Goal: Task Accomplishment & Management: Manage account settings

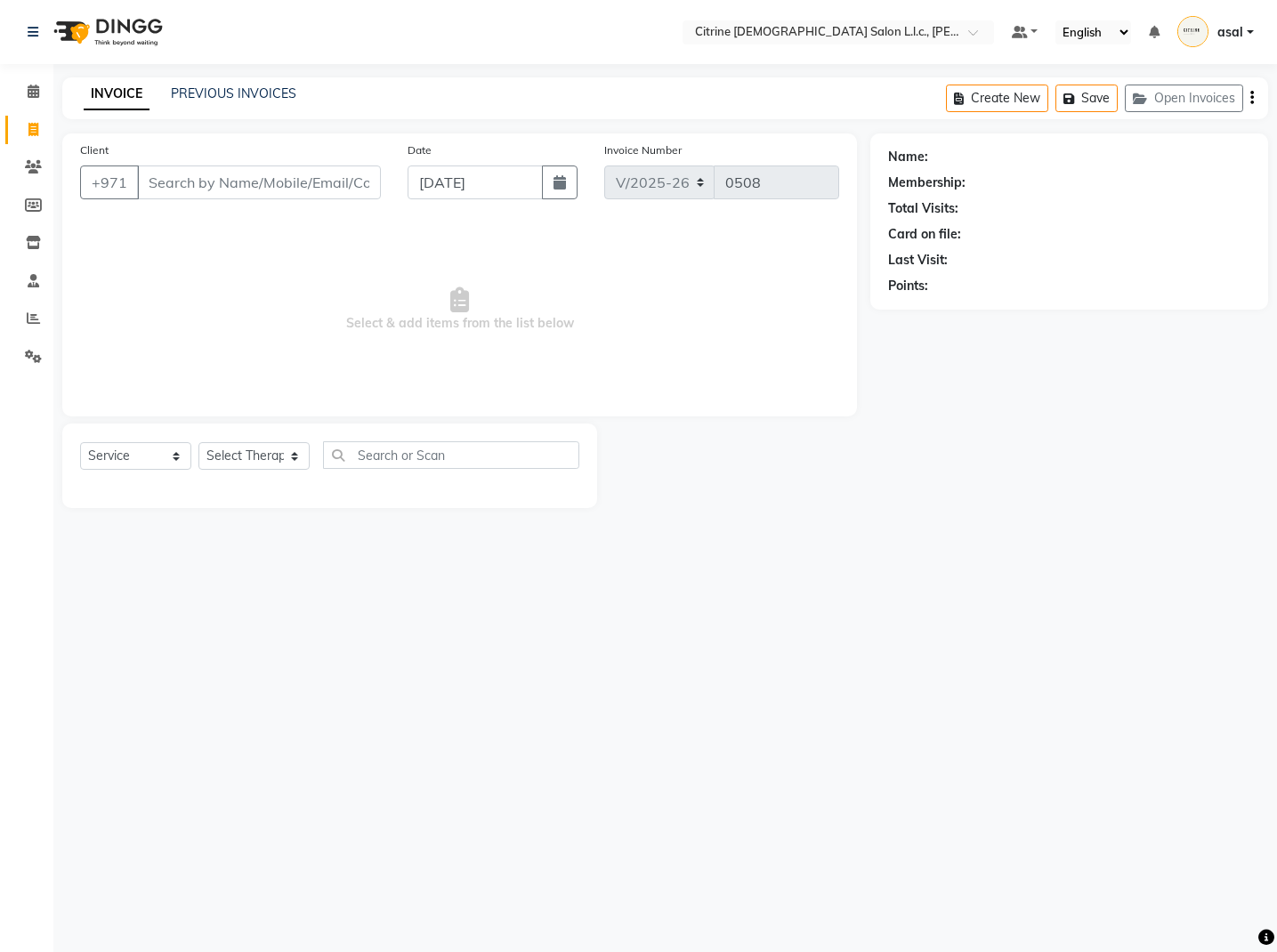
select select "7896"
select select "service"
type input "-"
click at [234, 220] on span "555370" at bounding box center [239, 223] width 54 height 18
type input "555370206"
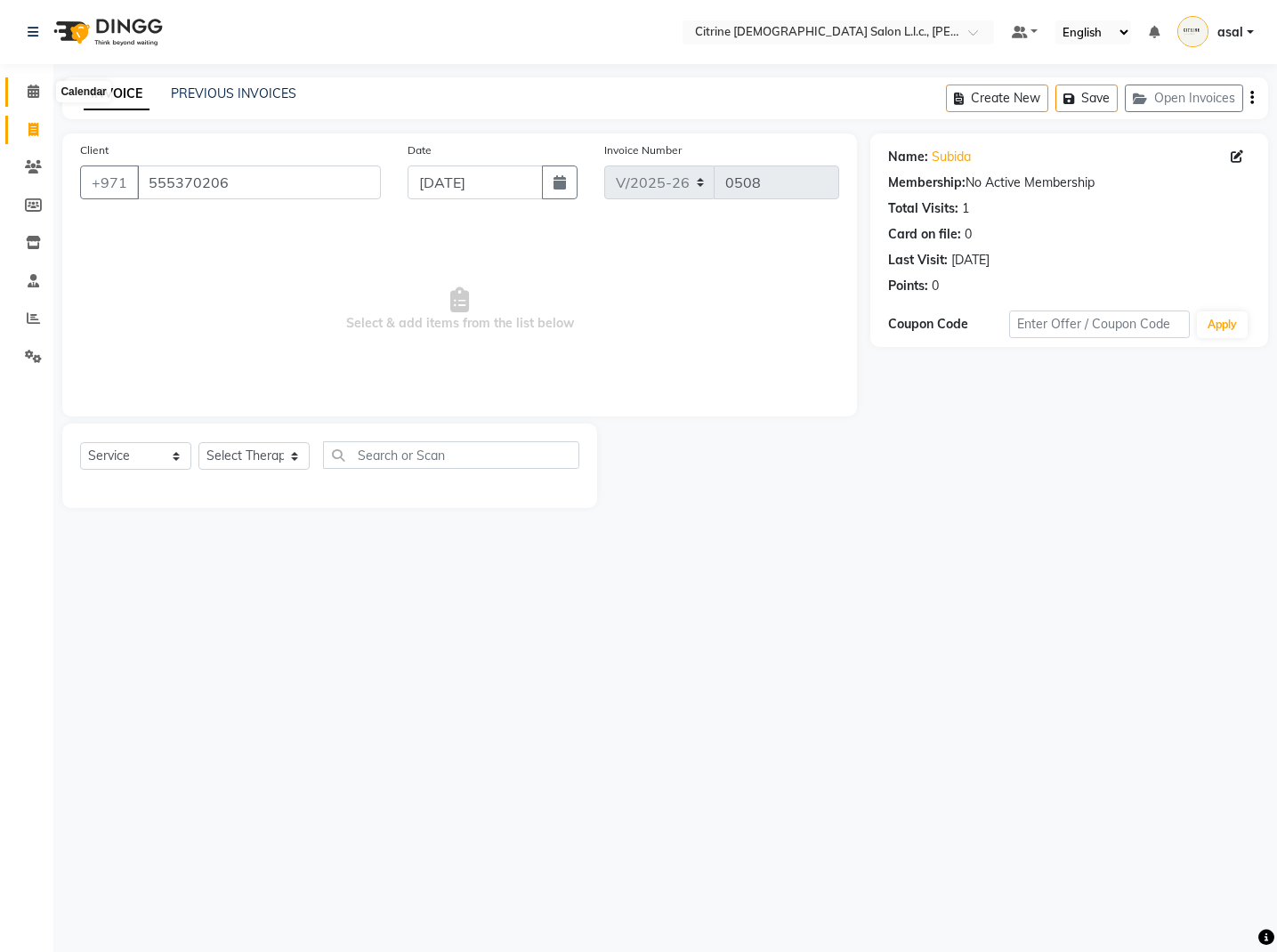
click at [39, 91] on icon at bounding box center [33, 91] width 11 height 13
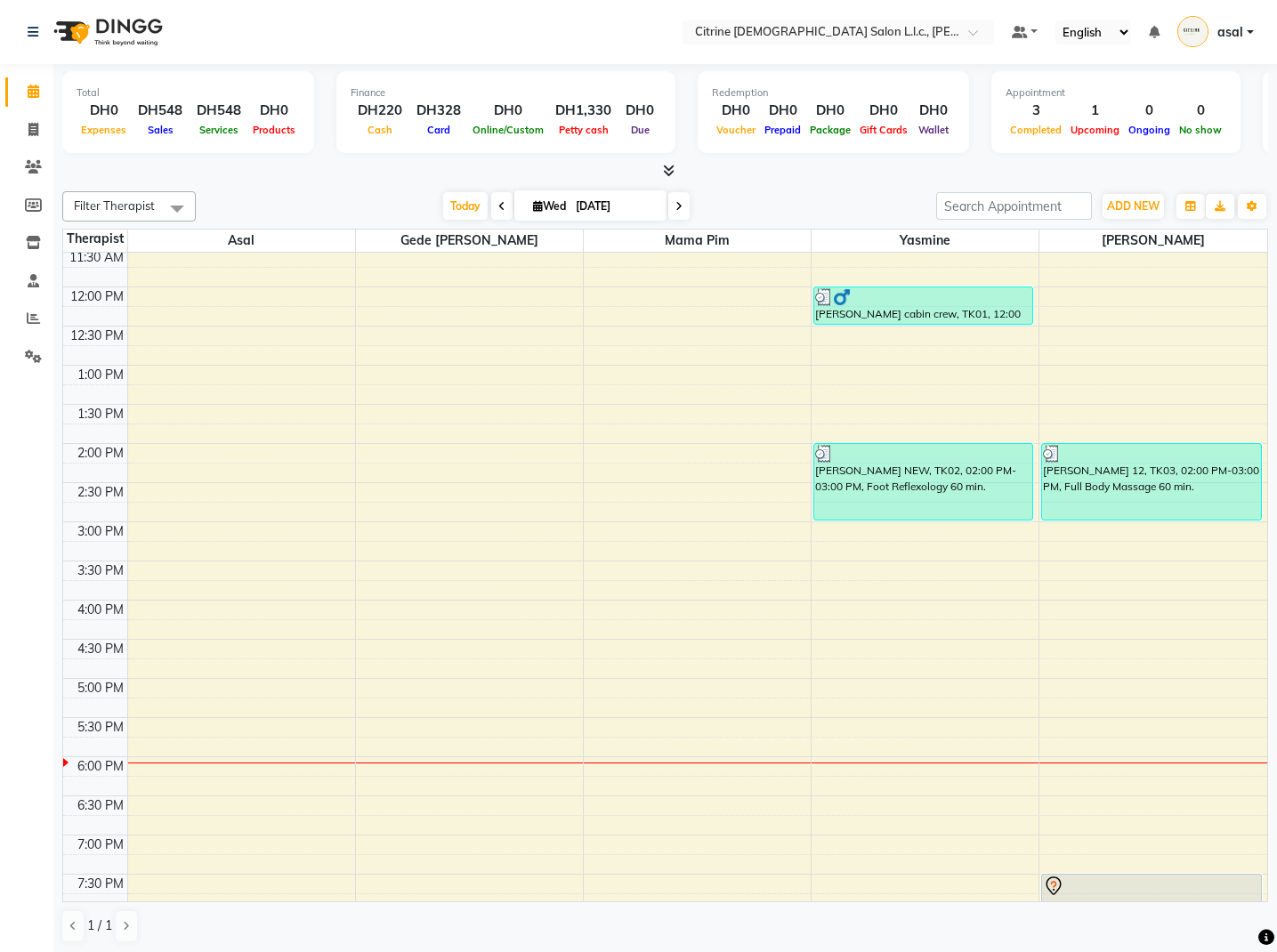
scroll to position [889, 0]
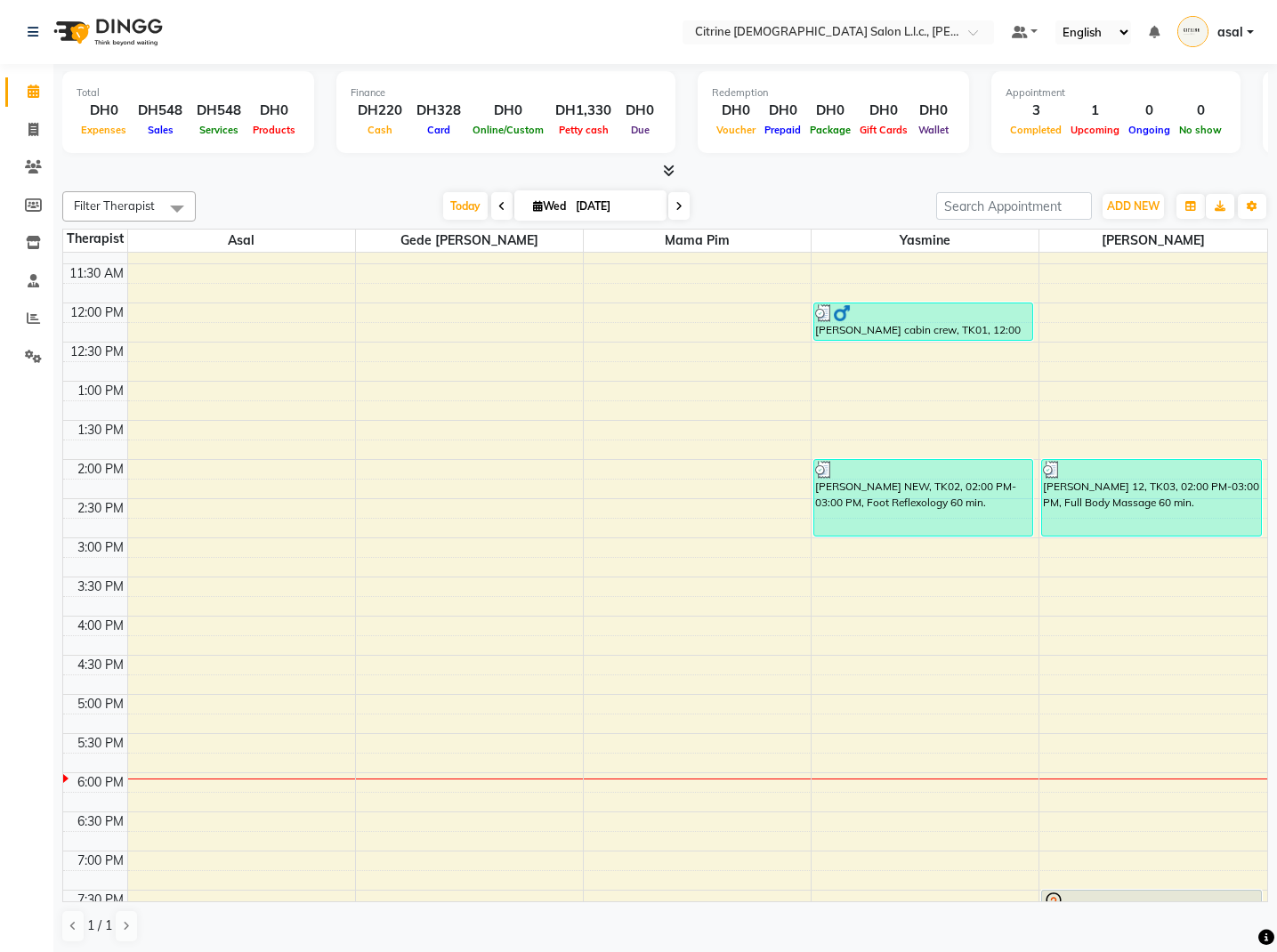
drag, startPoint x: 1106, startPoint y: 482, endPoint x: 929, endPoint y: 558, distance: 192.6
click at [928, 558] on div "12:00 AM 12:30 AM 1:00 AM 1:30 AM 2:00 AM 2:30 AM 3:00 AM 3:30 AM 4:00 AM 4:30 …" at bounding box center [665, 302] width 1204 height 1879
drag, startPoint x: 1111, startPoint y: 506, endPoint x: 944, endPoint y: 558, distance: 174.9
click at [929, 558] on div "12:00 AM 12:30 AM 1:00 AM 1:30 AM 2:00 AM 2:30 AM 3:00 AM 3:30 AM 4:00 AM 4:30 …" at bounding box center [665, 302] width 1204 height 1879
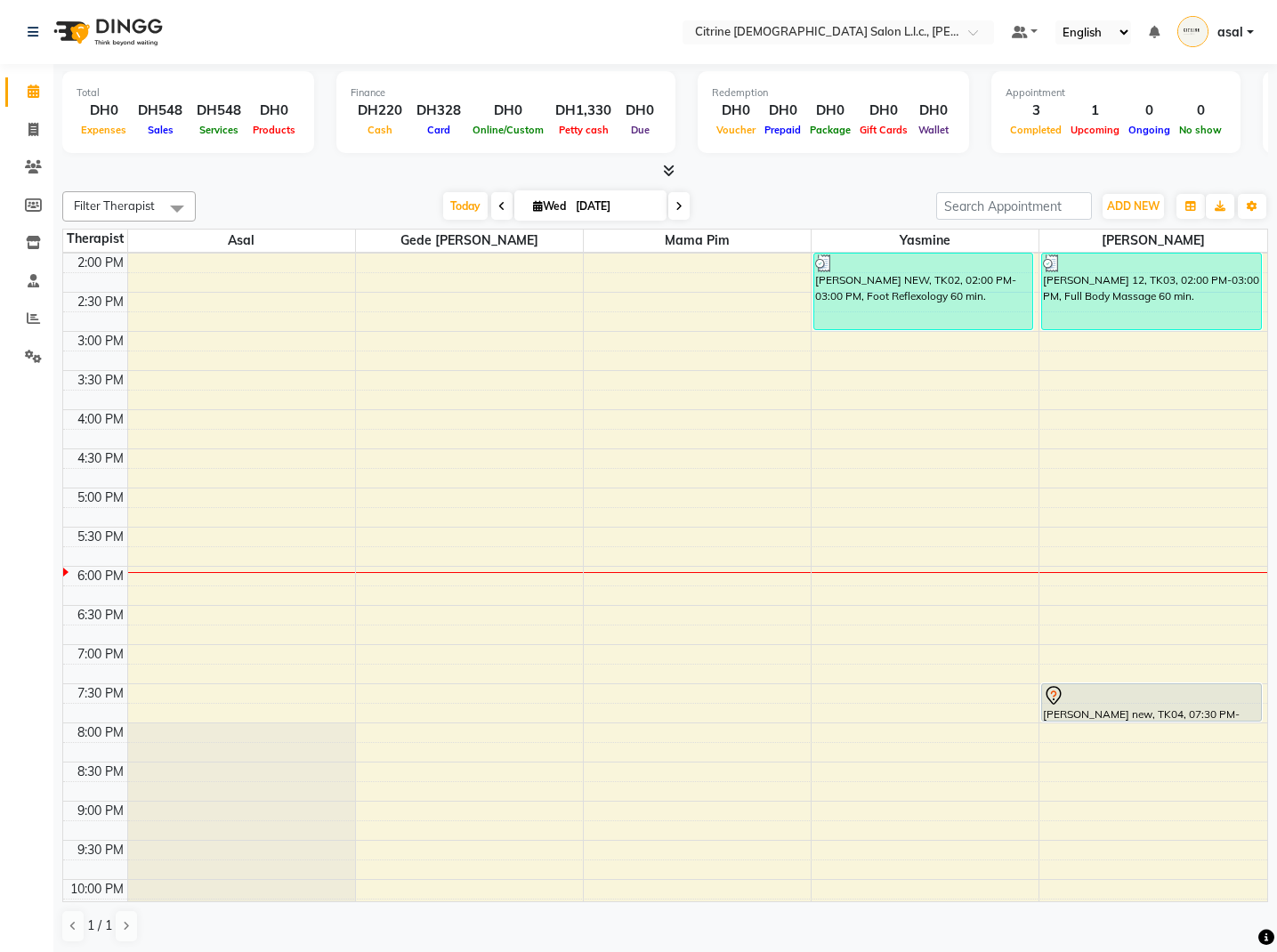
scroll to position [1096, 0]
click at [833, 544] on div "12:00 AM 12:30 AM 1:00 AM 1:30 AM 2:00 AM 2:30 AM 3:00 AM 3:30 AM 4:00 AM 4:30 …" at bounding box center [665, 95] width 1204 height 1879
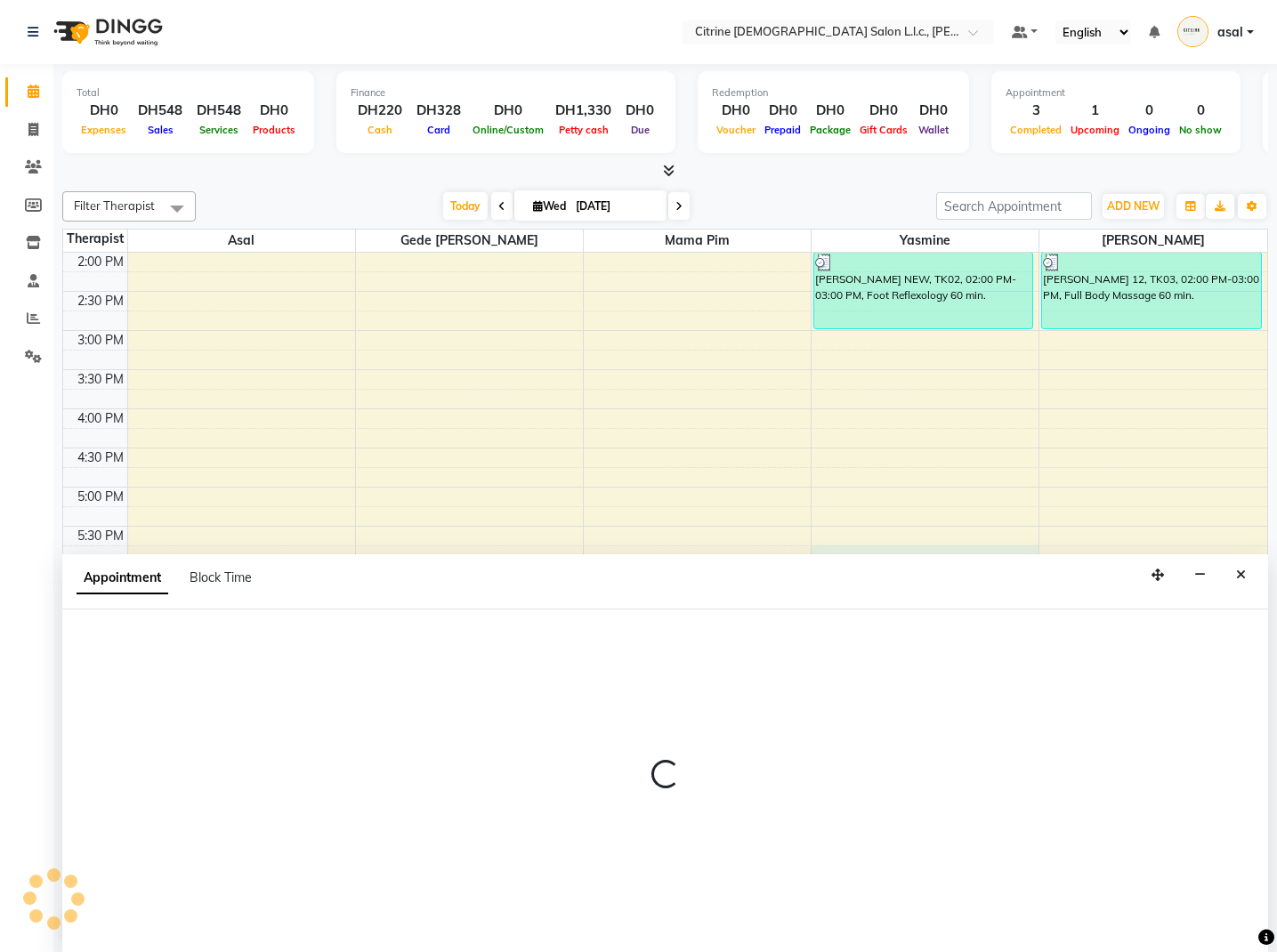
scroll to position [1, 0]
select select "88909"
select select "1065"
select select "tentative"
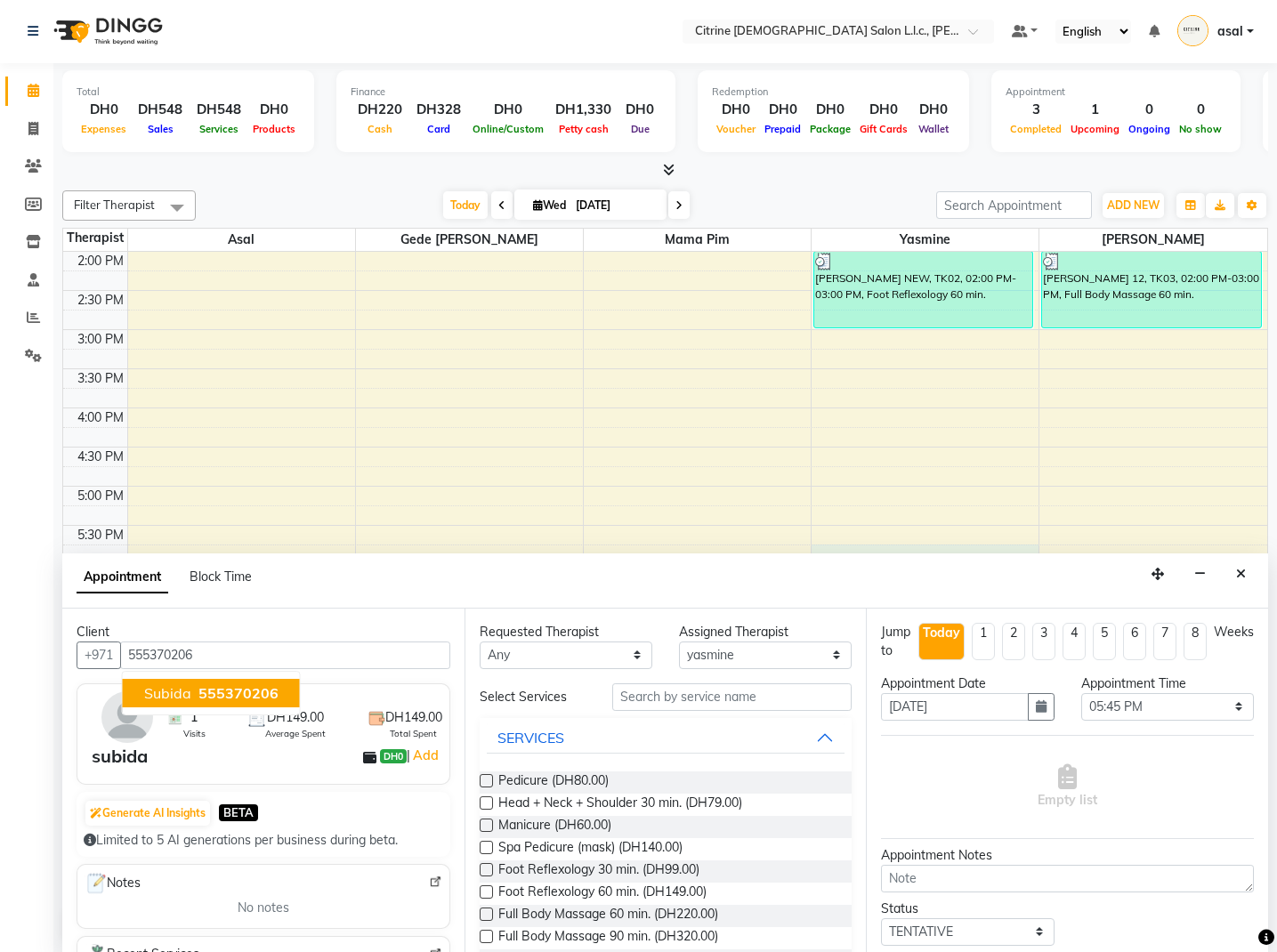
click at [257, 691] on span "555370206" at bounding box center [238, 693] width 80 height 18
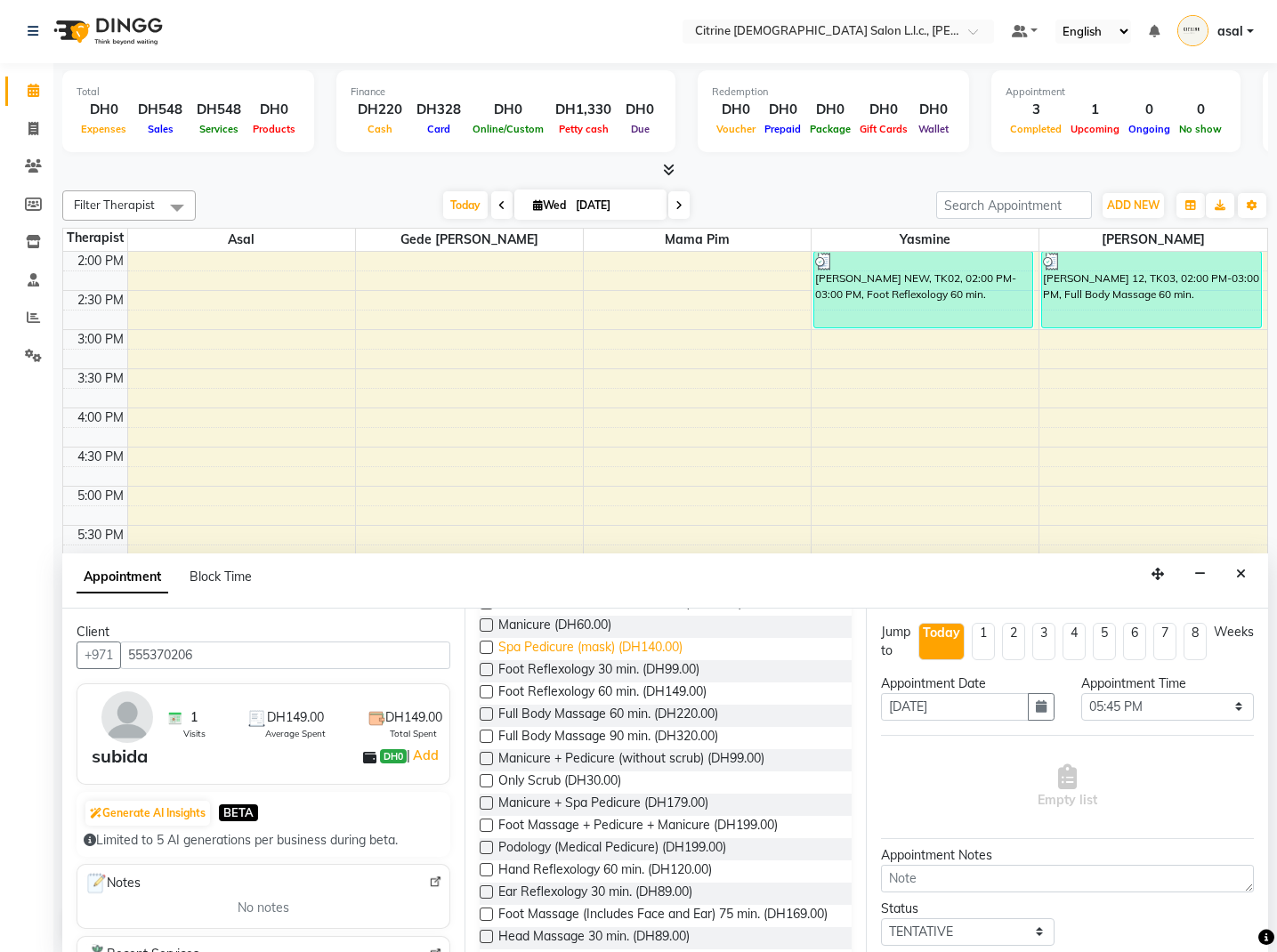
scroll to position [202, 0]
type input "555370206"
click at [640, 689] on span "Foot Reflexology 60 min. (DH149.00)" at bounding box center [602, 692] width 208 height 23
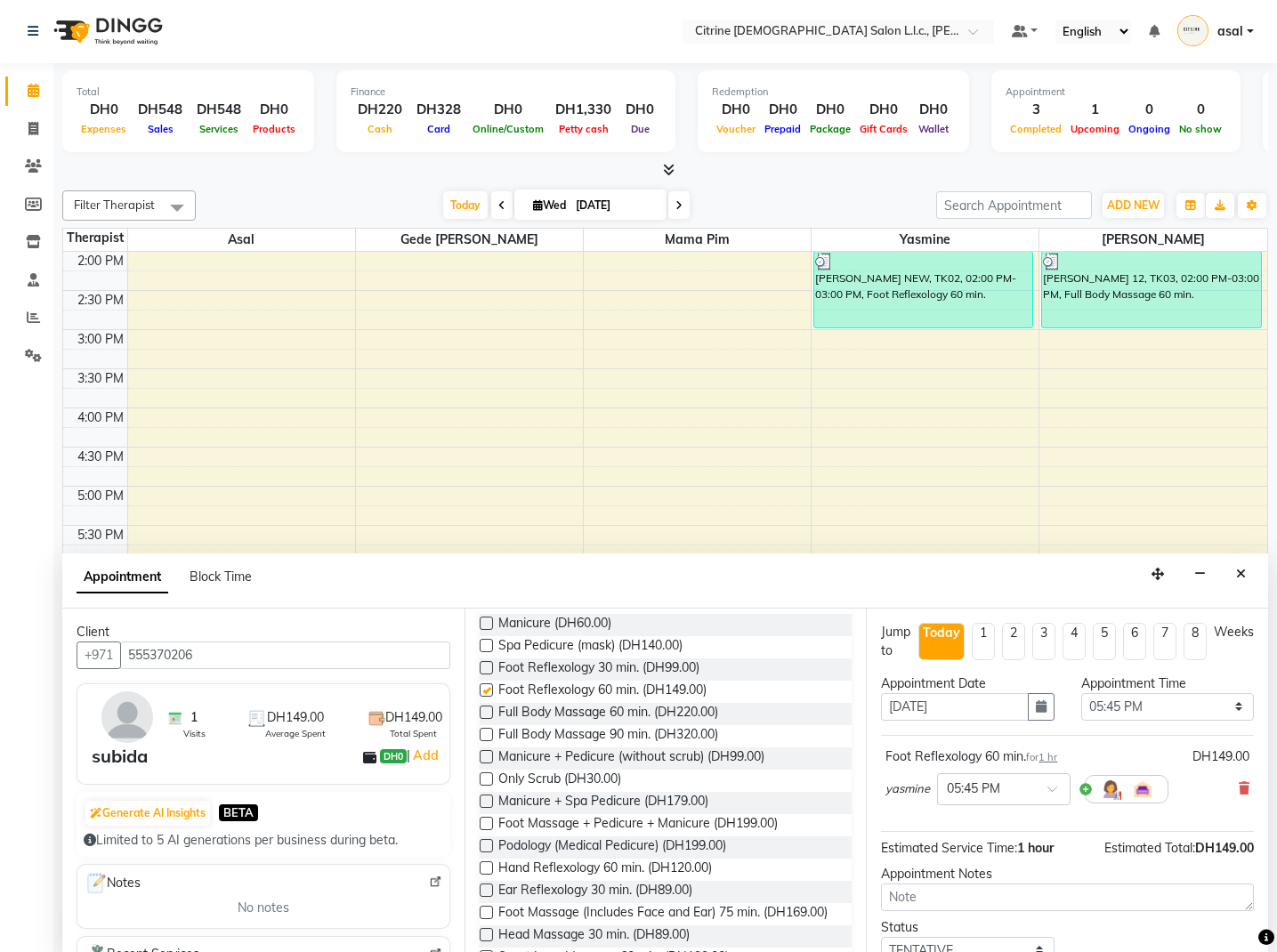
checkbox input "false"
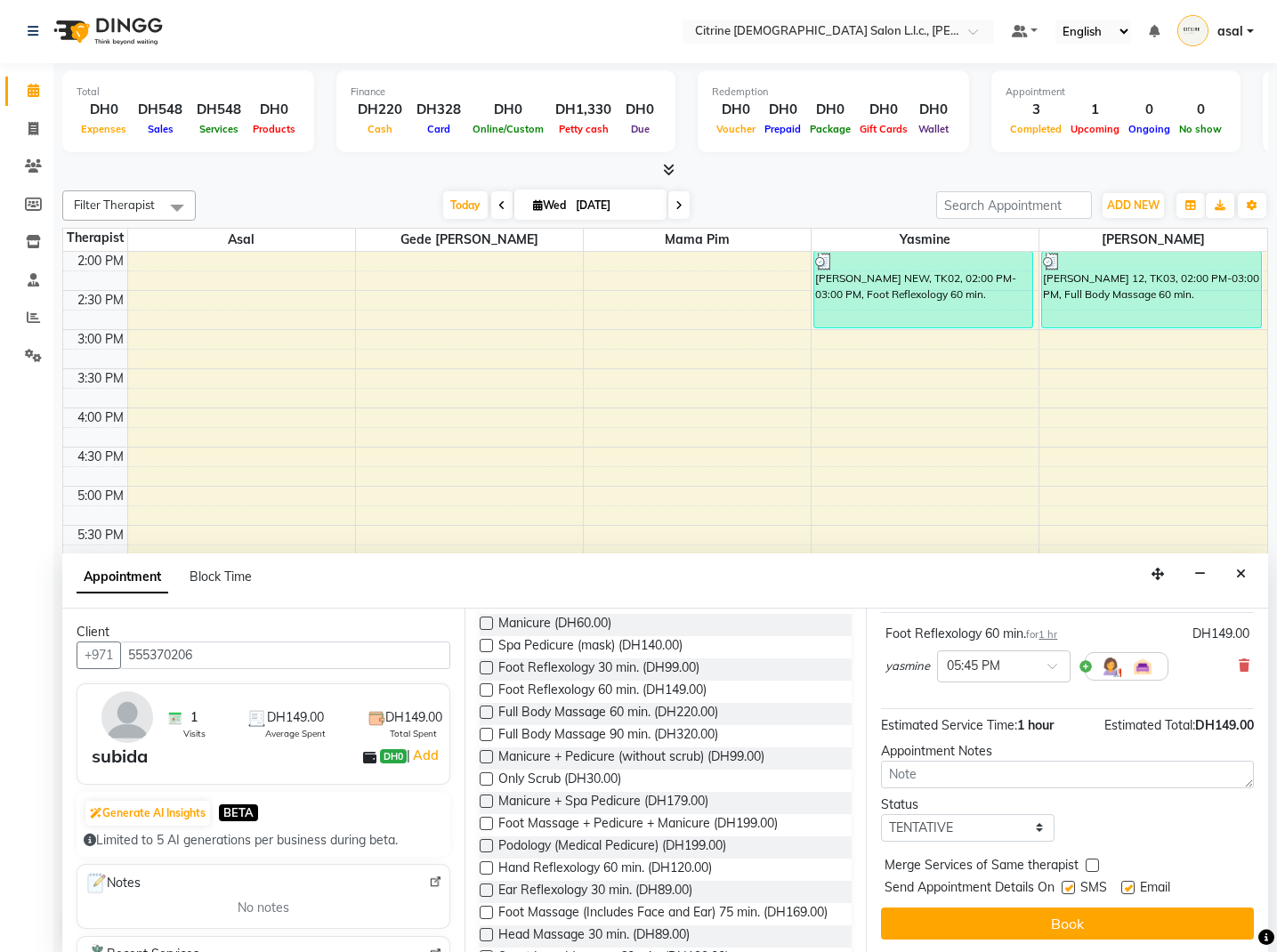
scroll to position [122, 0]
select select "confirm booking"
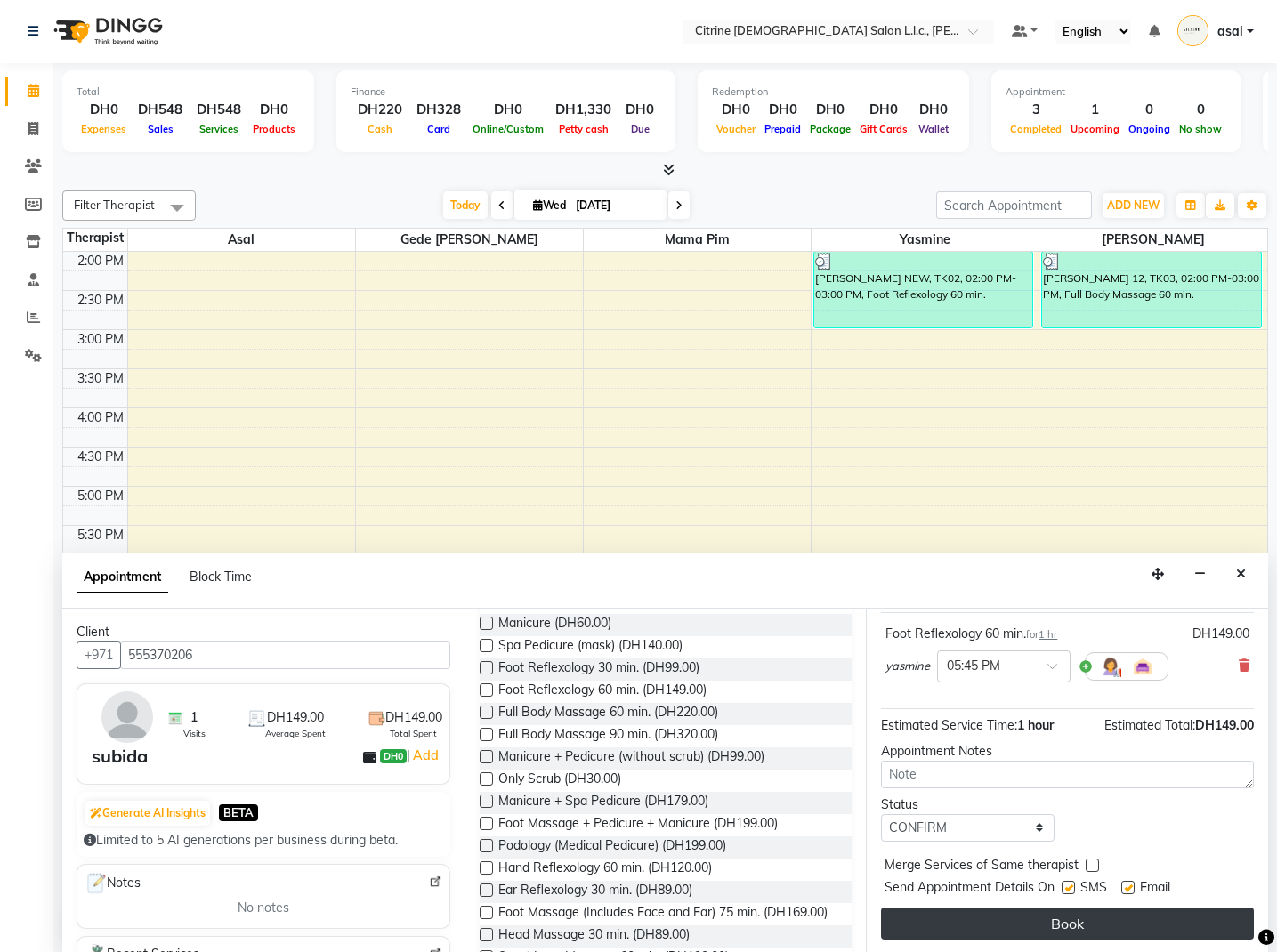
click at [1081, 926] on button "Book" at bounding box center [1068, 924] width 373 height 32
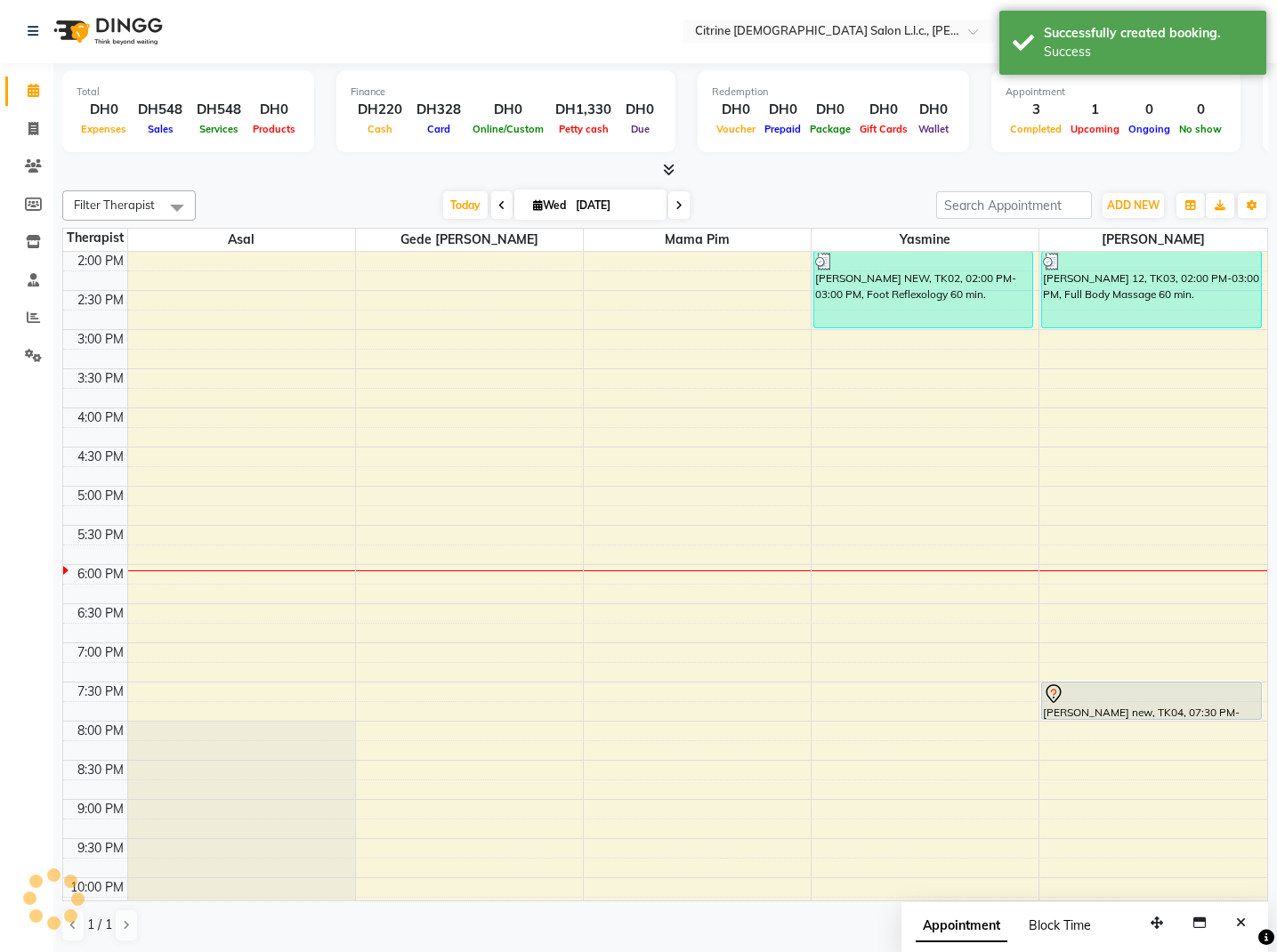
scroll to position [0, 0]
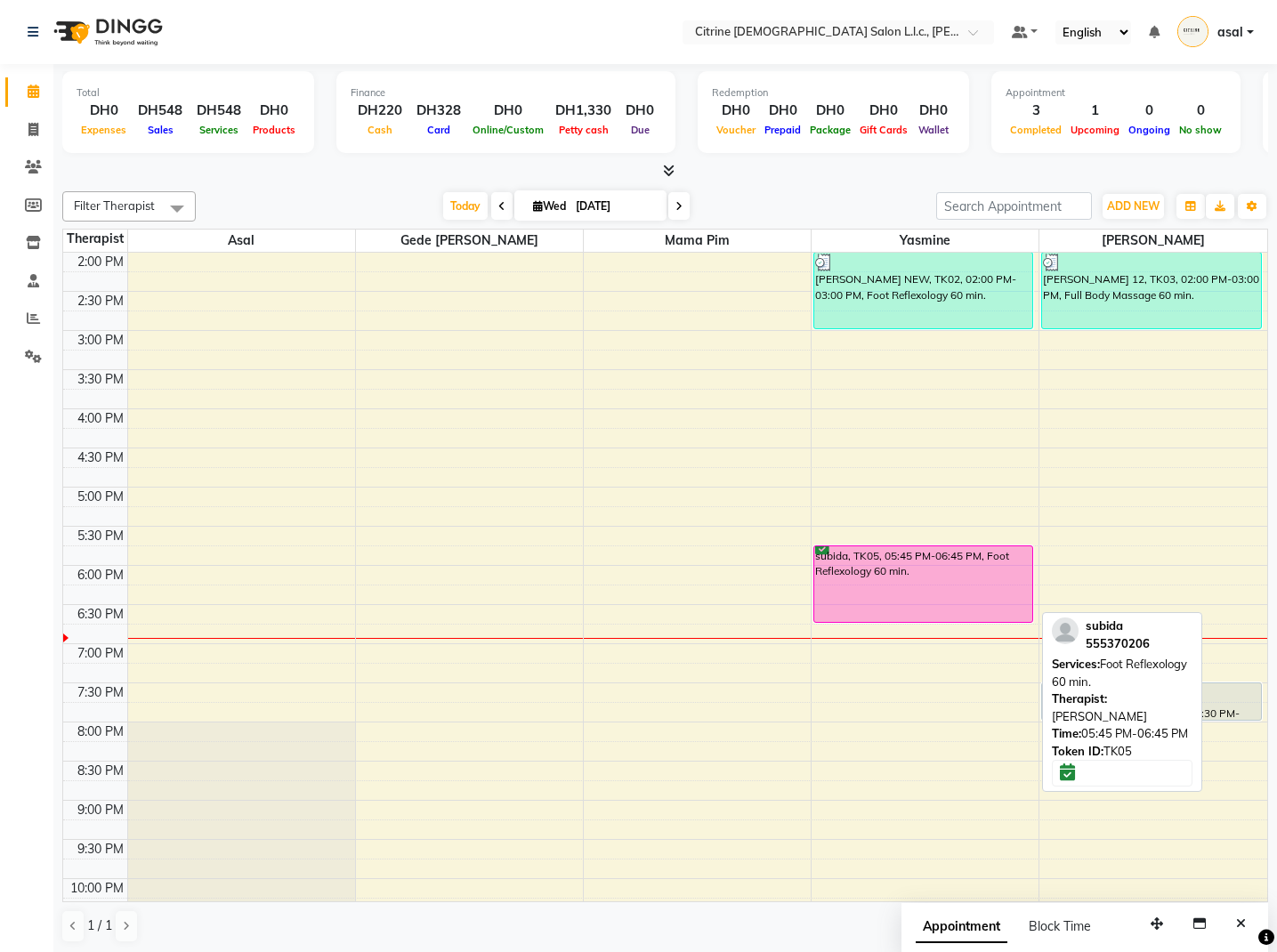
click at [863, 568] on div "subida, TK05, 05:45 PM-06:45 PM, Foot Reflexology 60 min." at bounding box center [924, 584] width 218 height 75
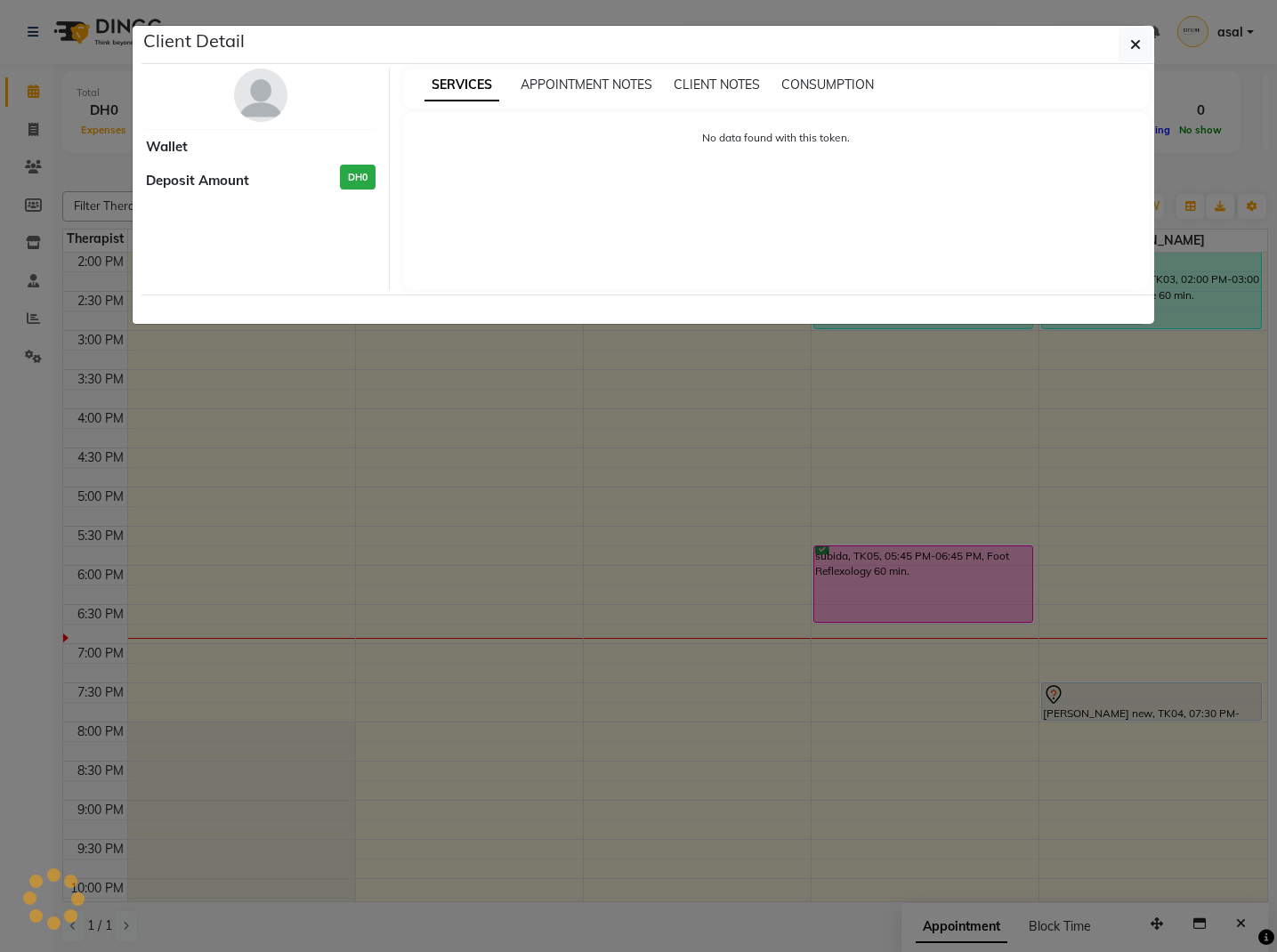
select select "6"
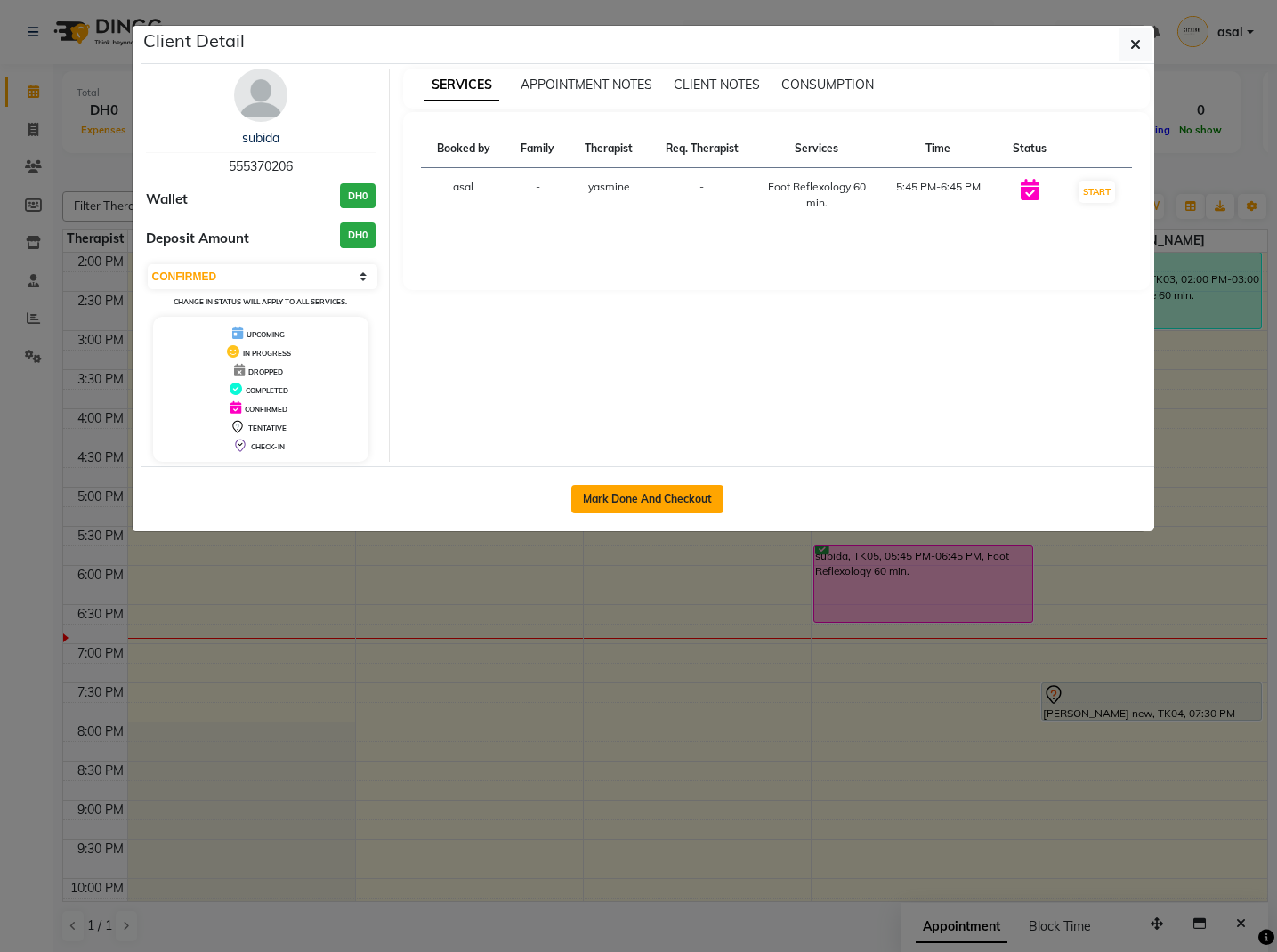
click at [647, 486] on button "Mark Done And Checkout" at bounding box center [648, 499] width 153 height 28
select select "service"
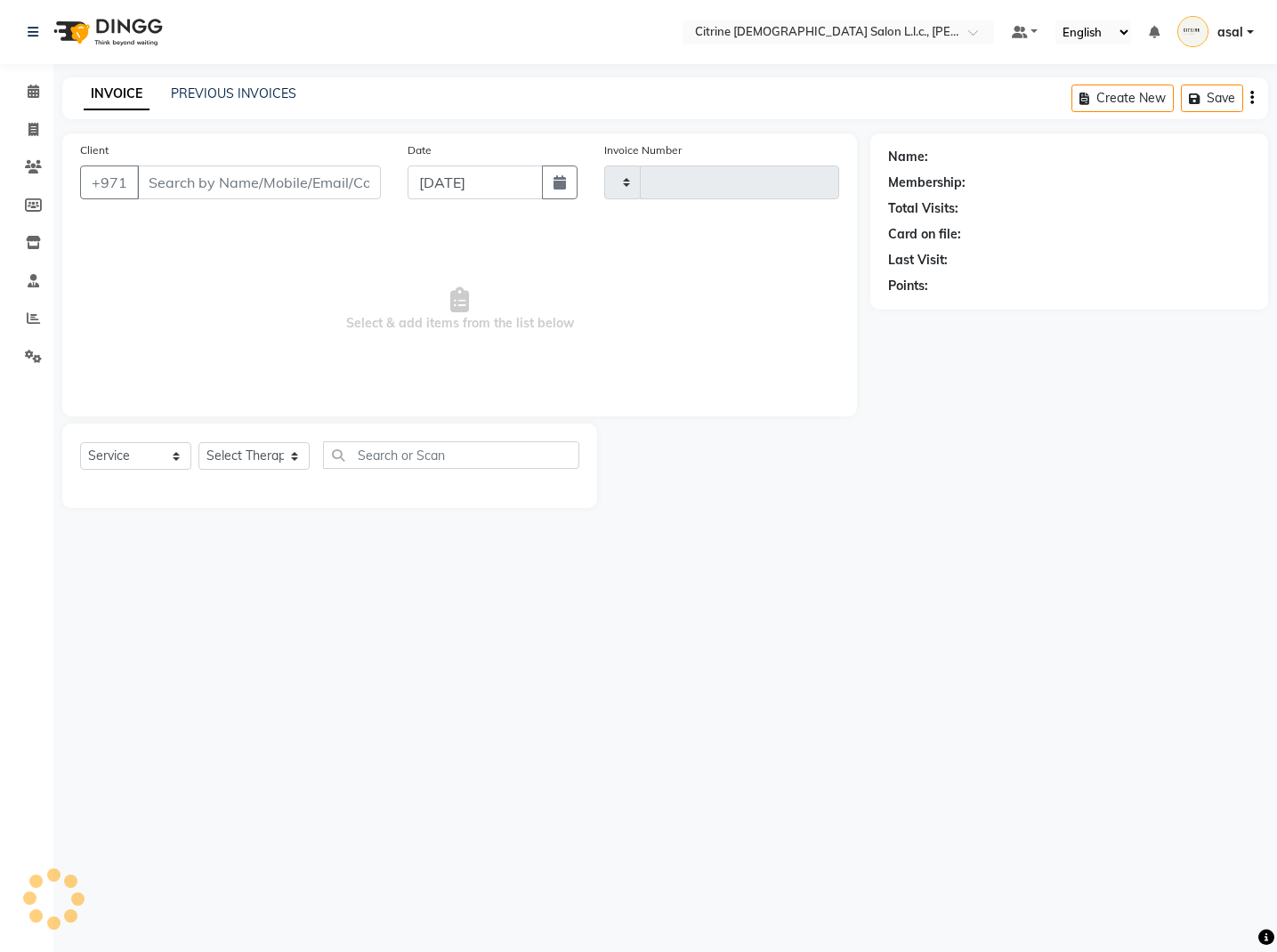
type input "0508"
select select "7896"
type input "555370206"
select select "88909"
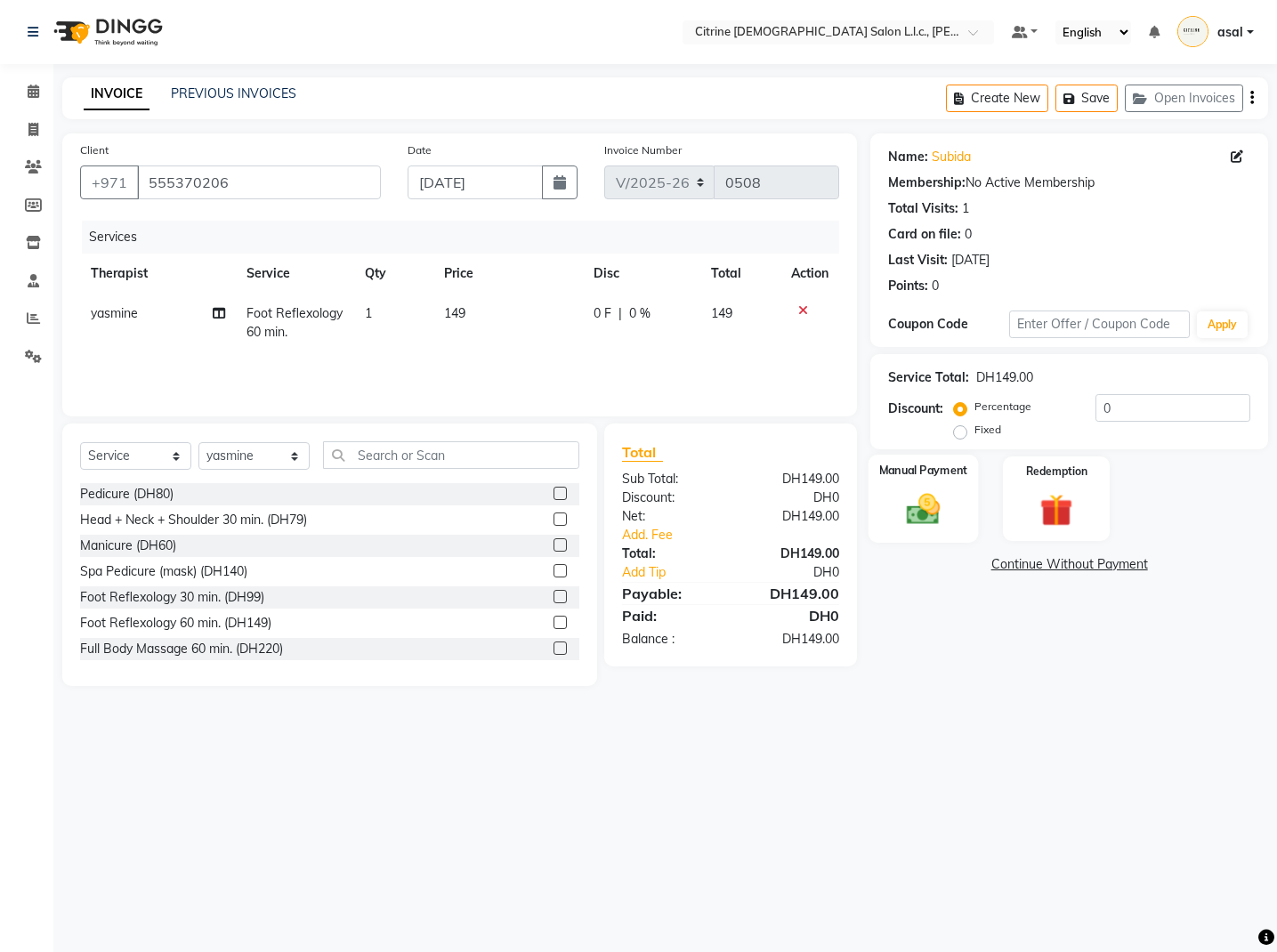
click at [917, 501] on img at bounding box center [924, 509] width 56 height 40
click at [1031, 568] on span "CARD" at bounding box center [1018, 566] width 39 height 21
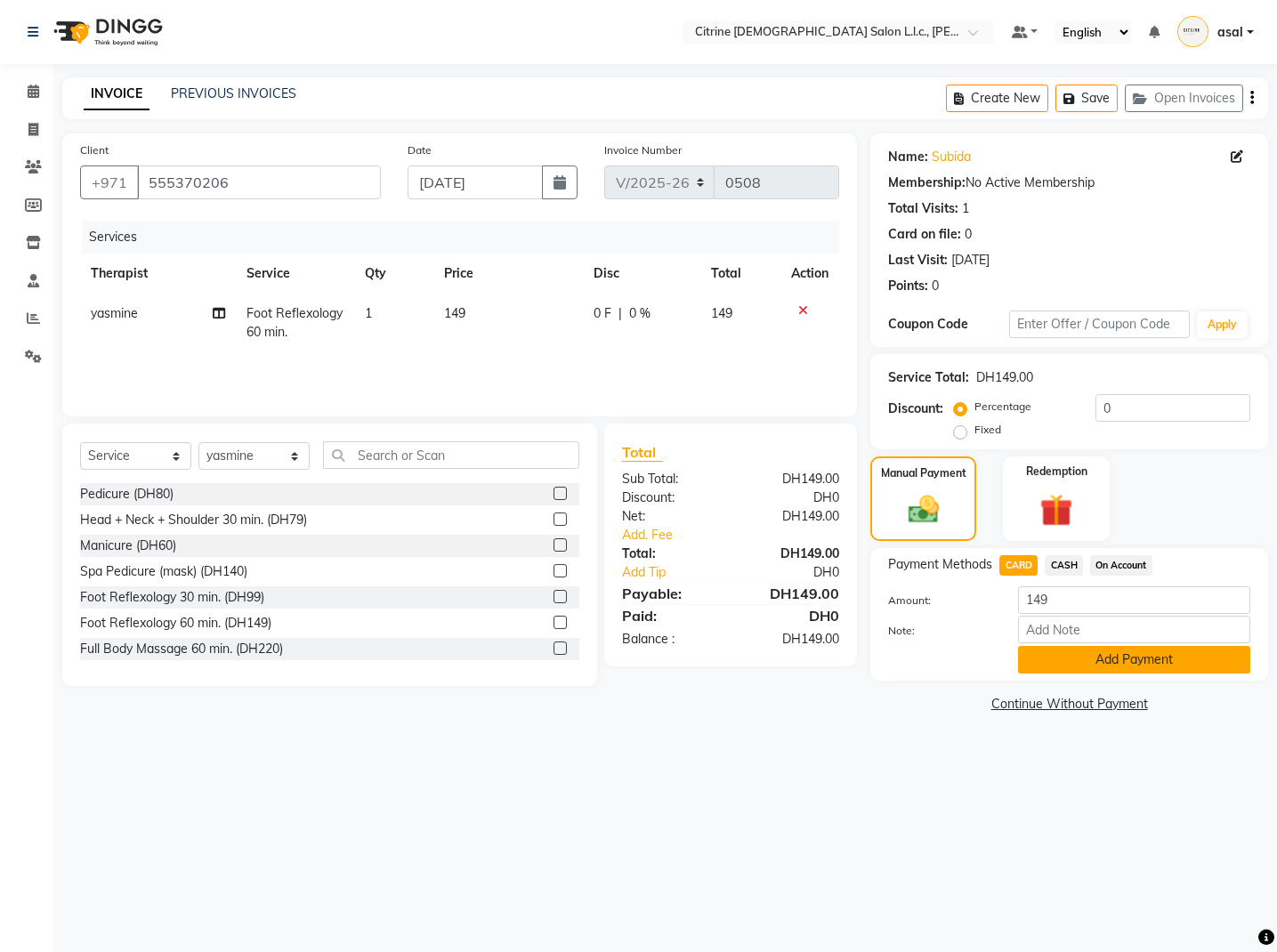
click at [1095, 651] on button "Add Payment" at bounding box center [1134, 659] width 233 height 27
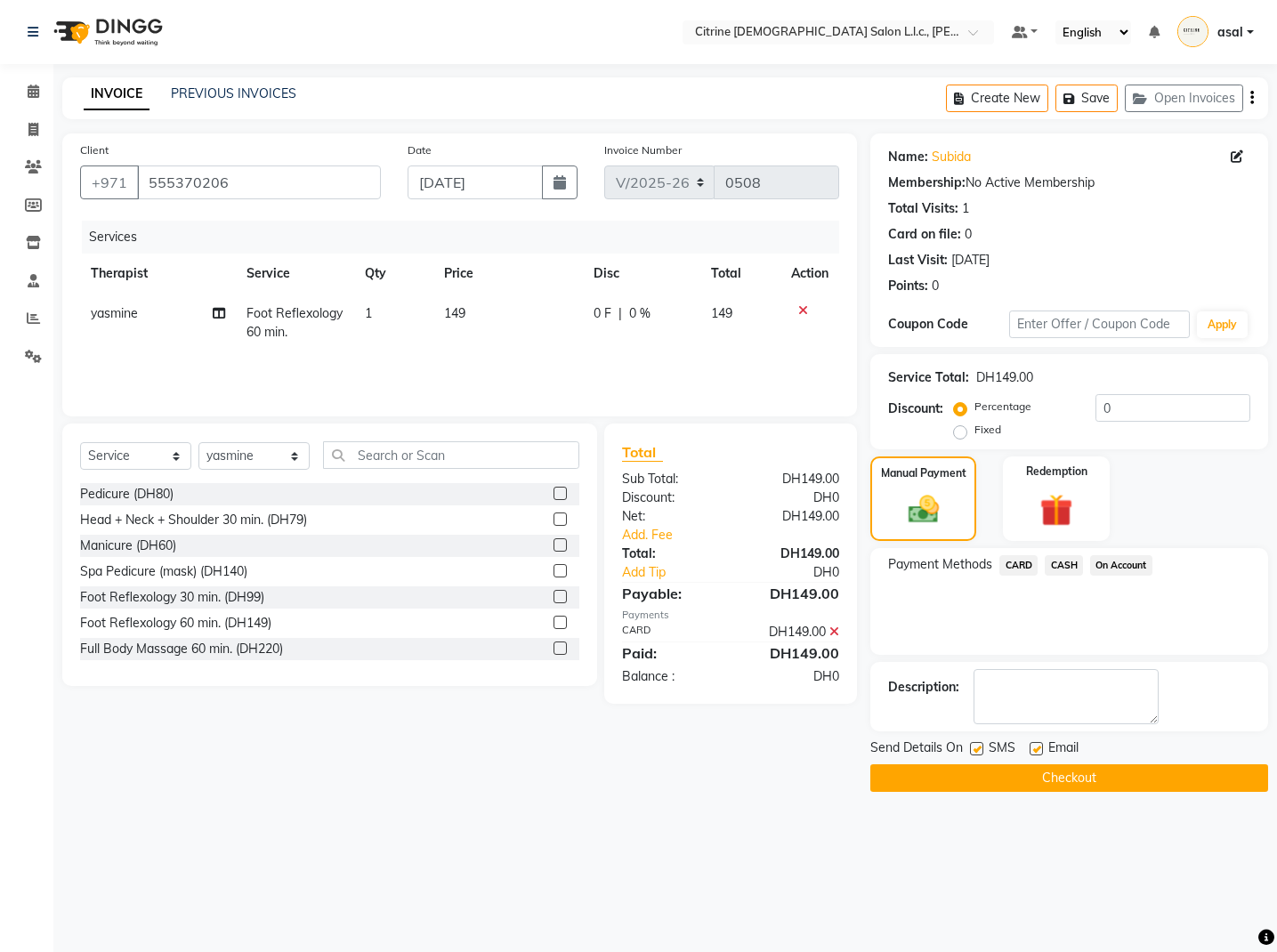
click at [1055, 776] on button "Checkout" at bounding box center [1069, 778] width 397 height 27
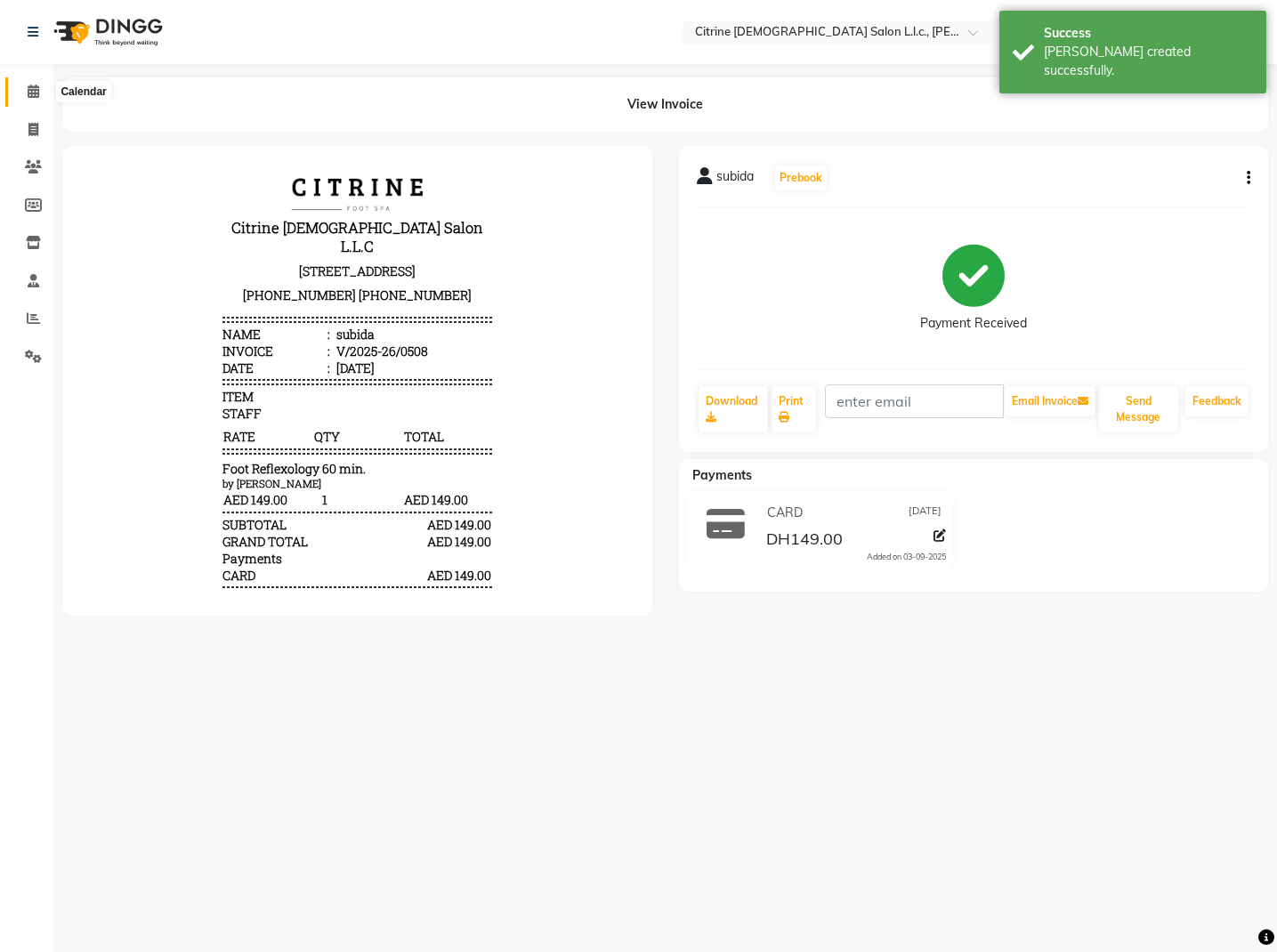
click at [24, 87] on span at bounding box center [33, 92] width 31 height 21
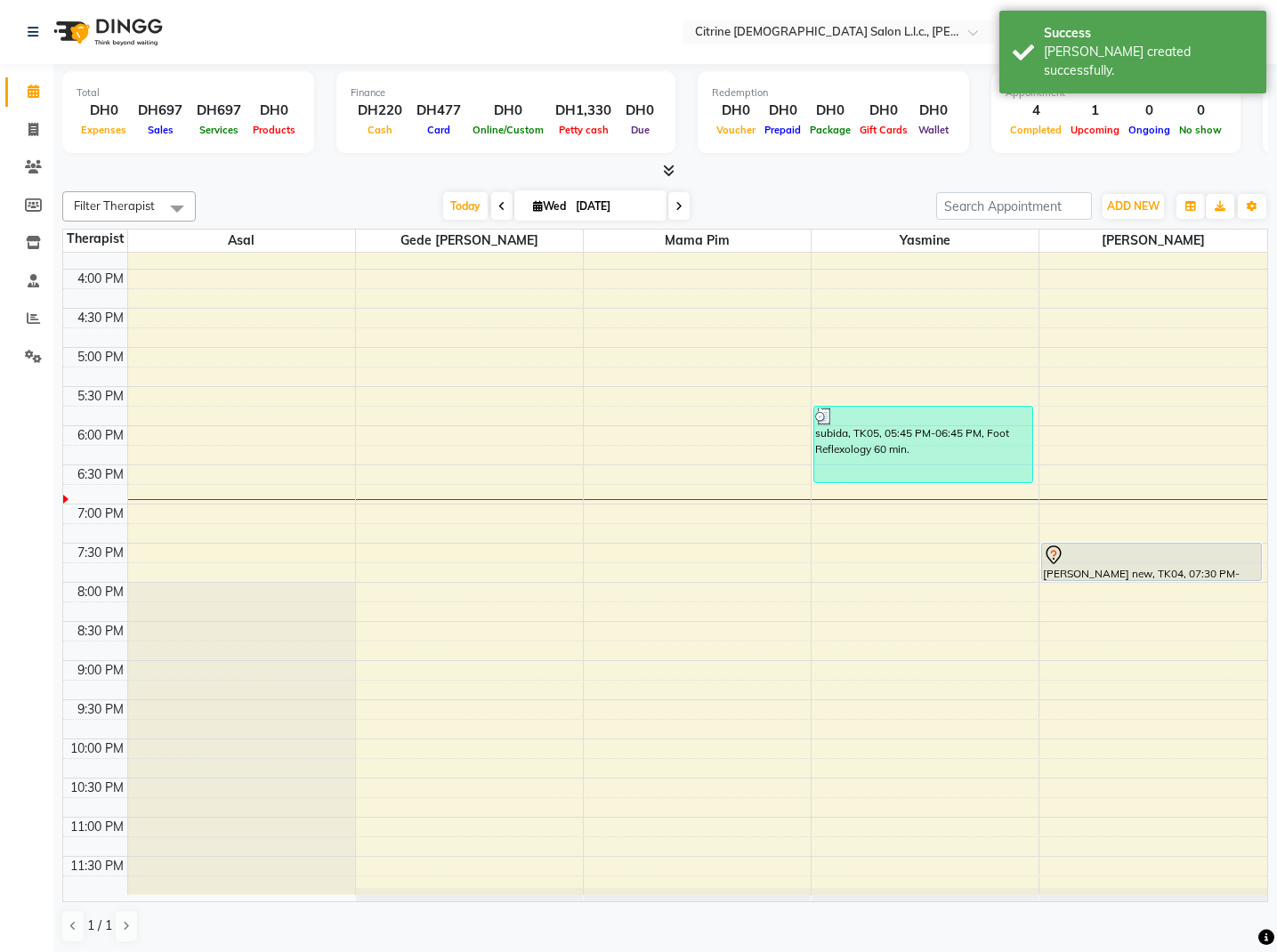
scroll to position [1236, 0]
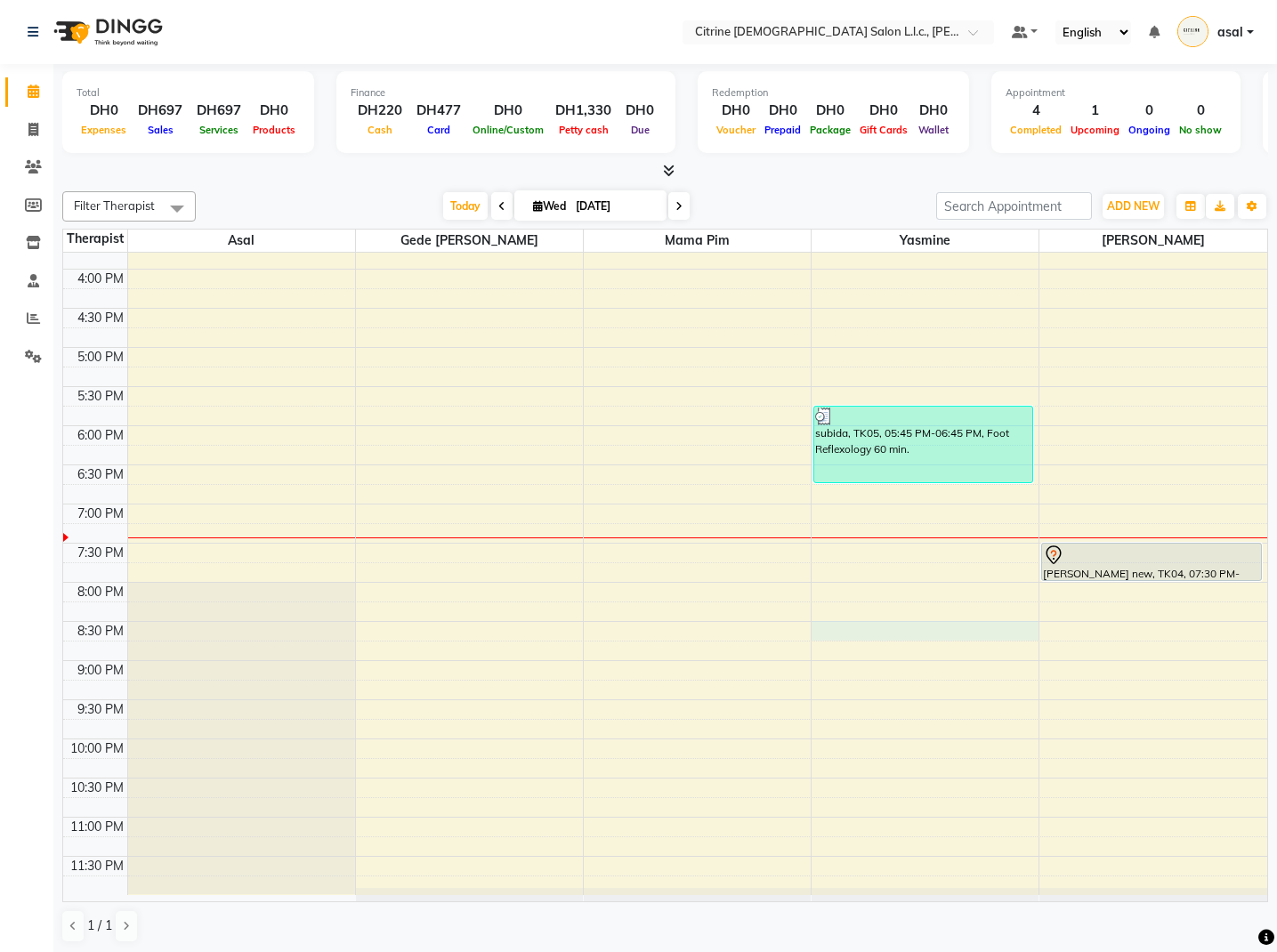
select select "88909"
select select "tentative"
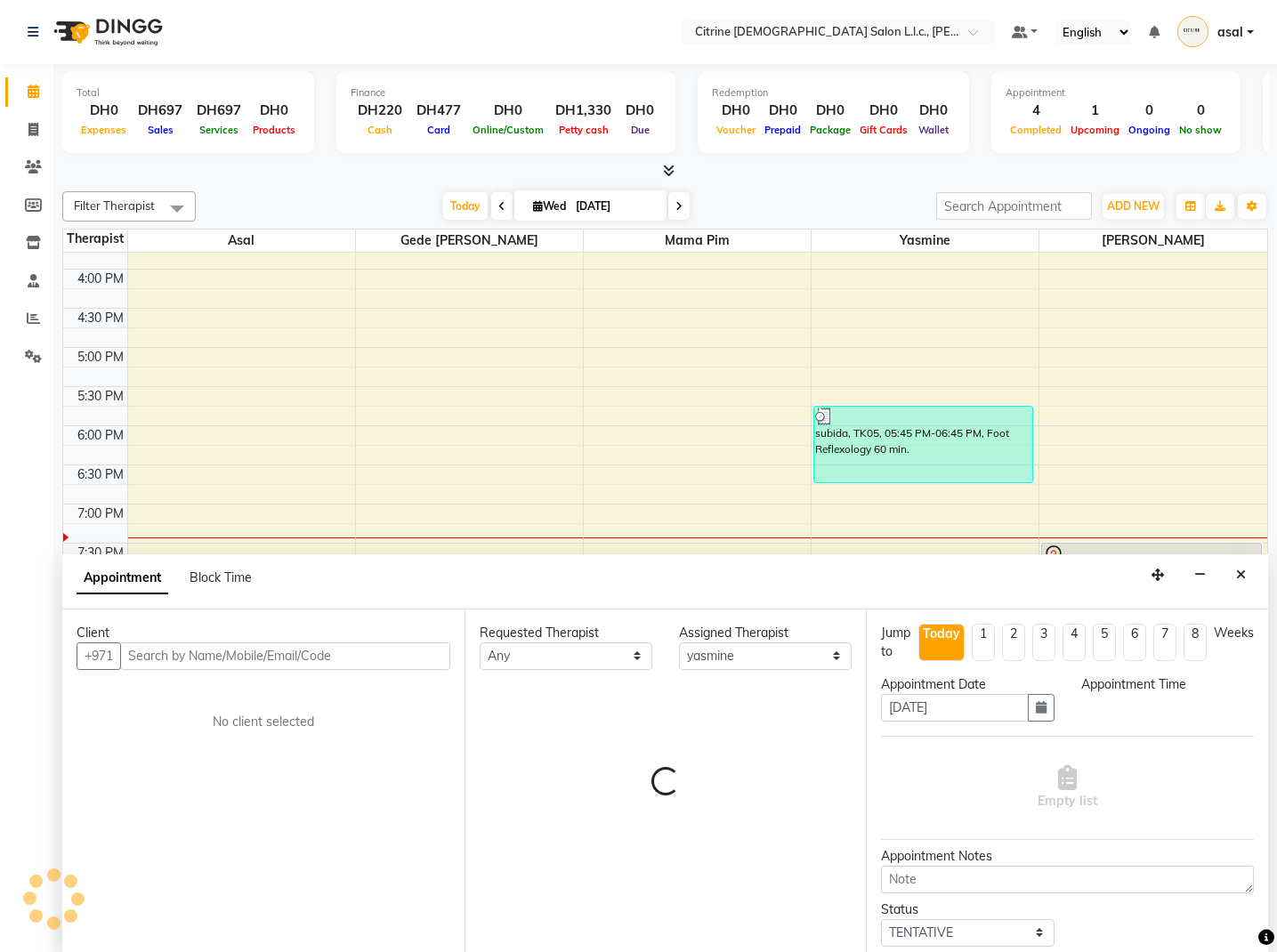
scroll to position [1, 0]
select select "1230"
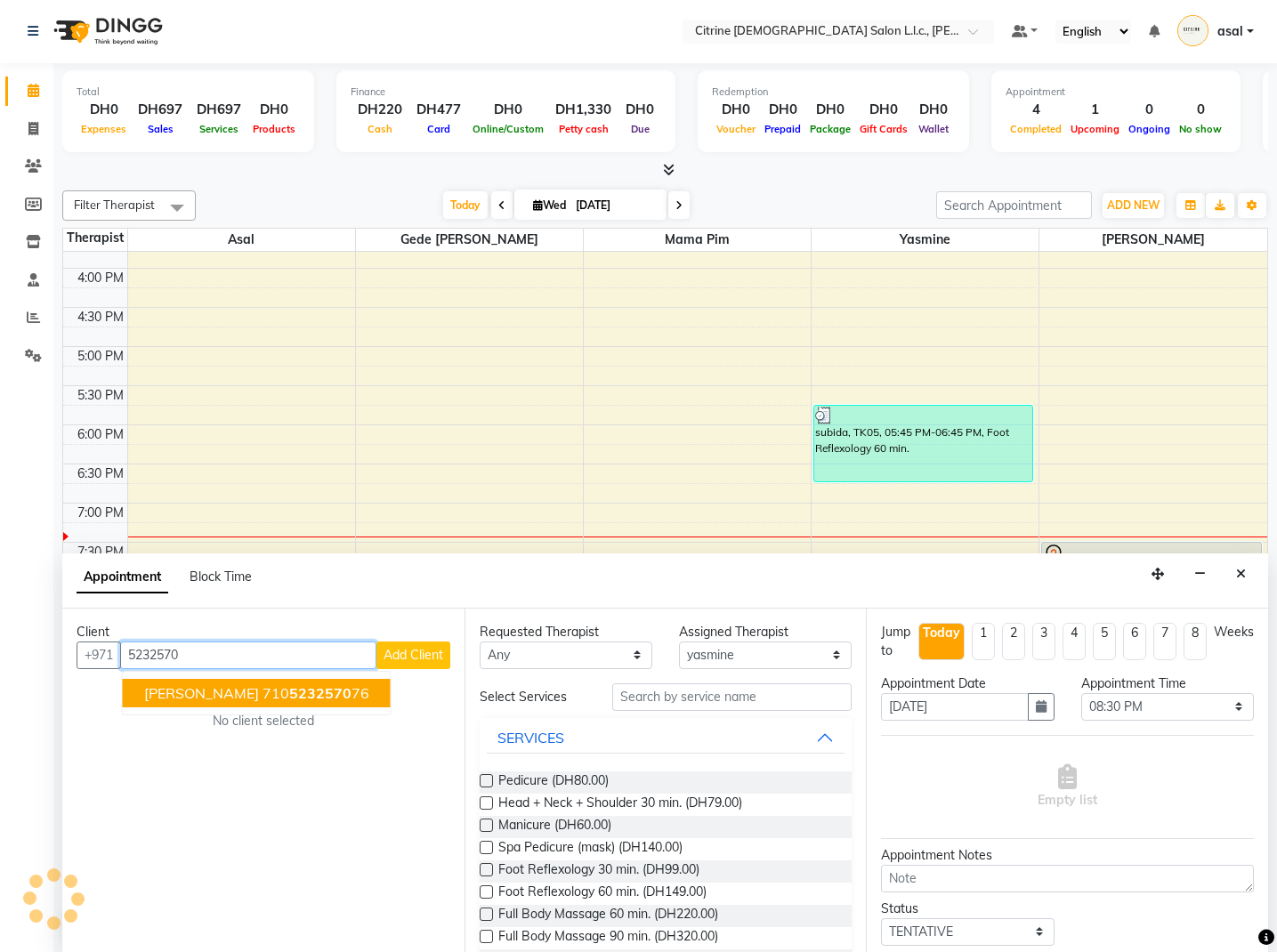
click at [263, 692] on ngb-highlight "710 5232570 76" at bounding box center [315, 693] width 106 height 18
type input "710523257076"
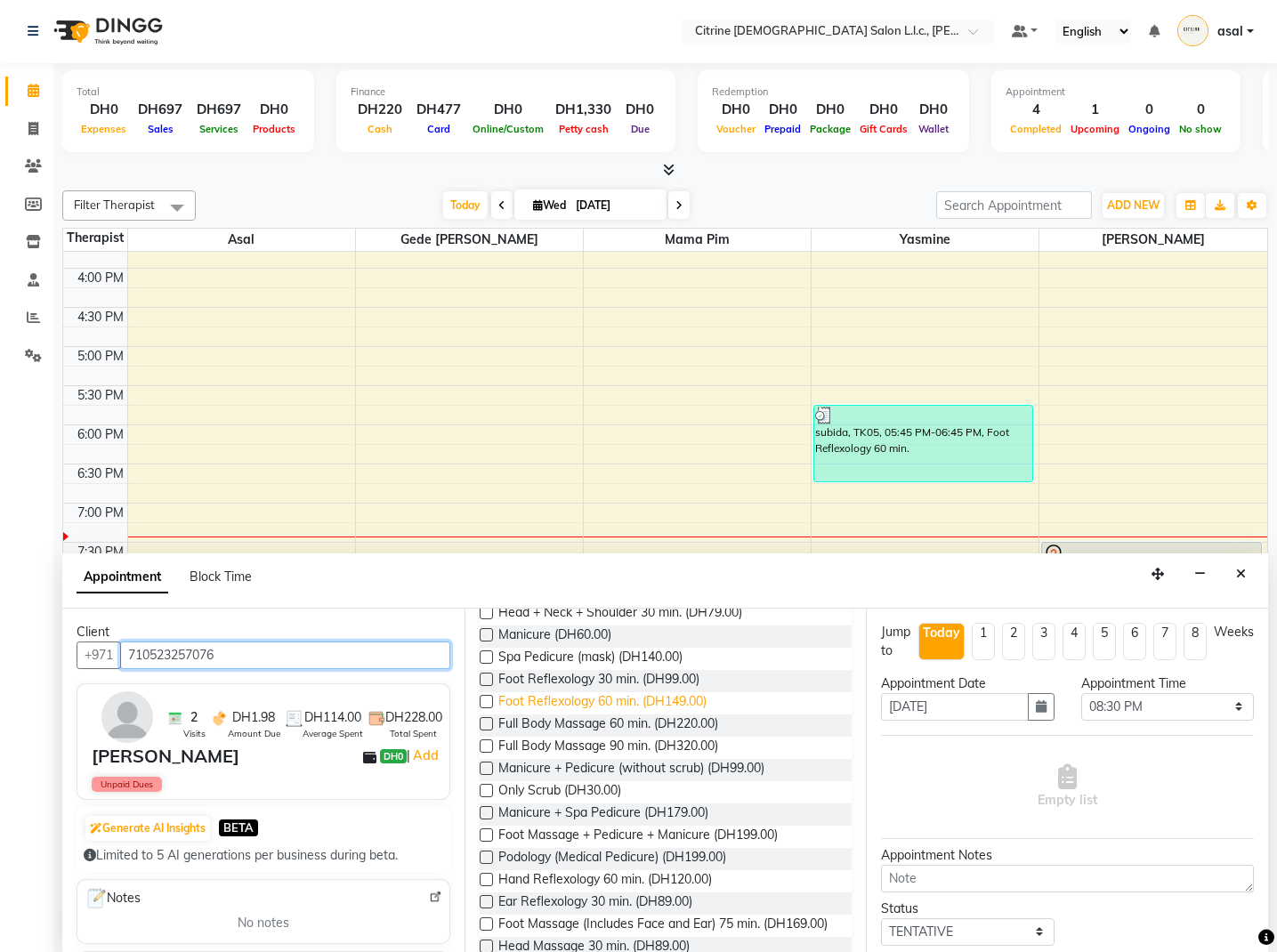
scroll to position [194, 0]
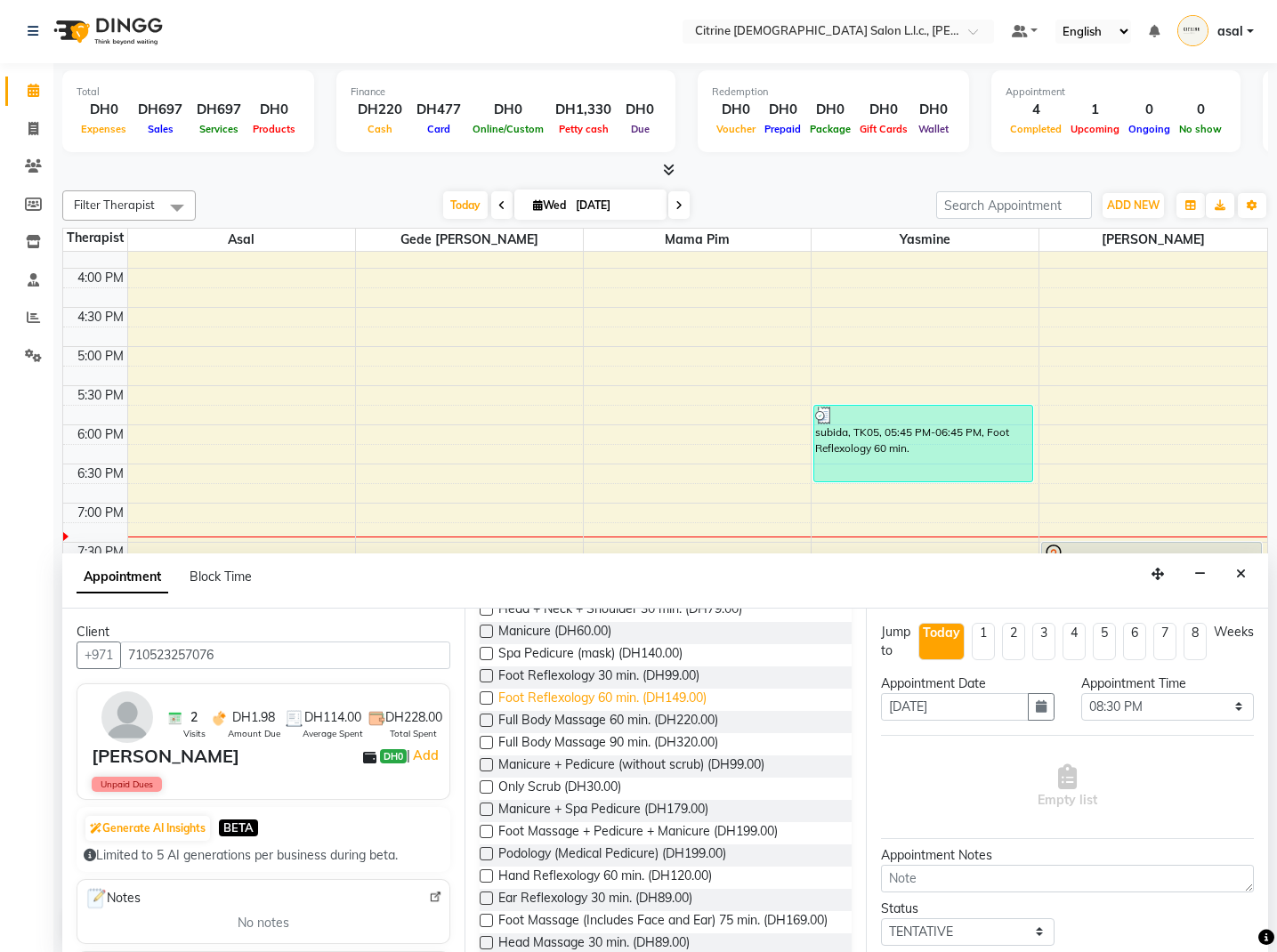
click at [623, 698] on span "Foot Reflexology 60 min. (DH149.00)" at bounding box center [602, 700] width 208 height 23
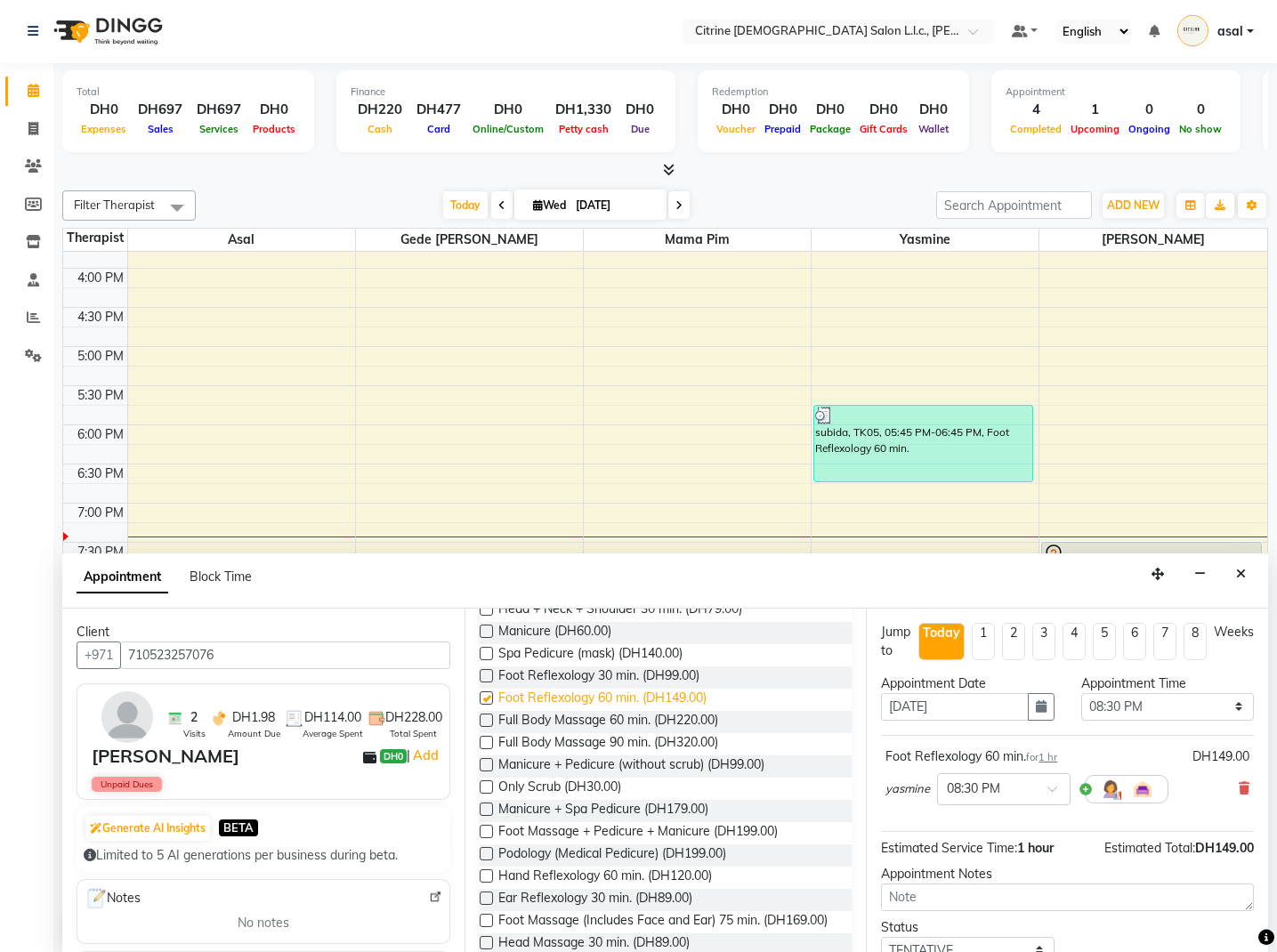
checkbox input "false"
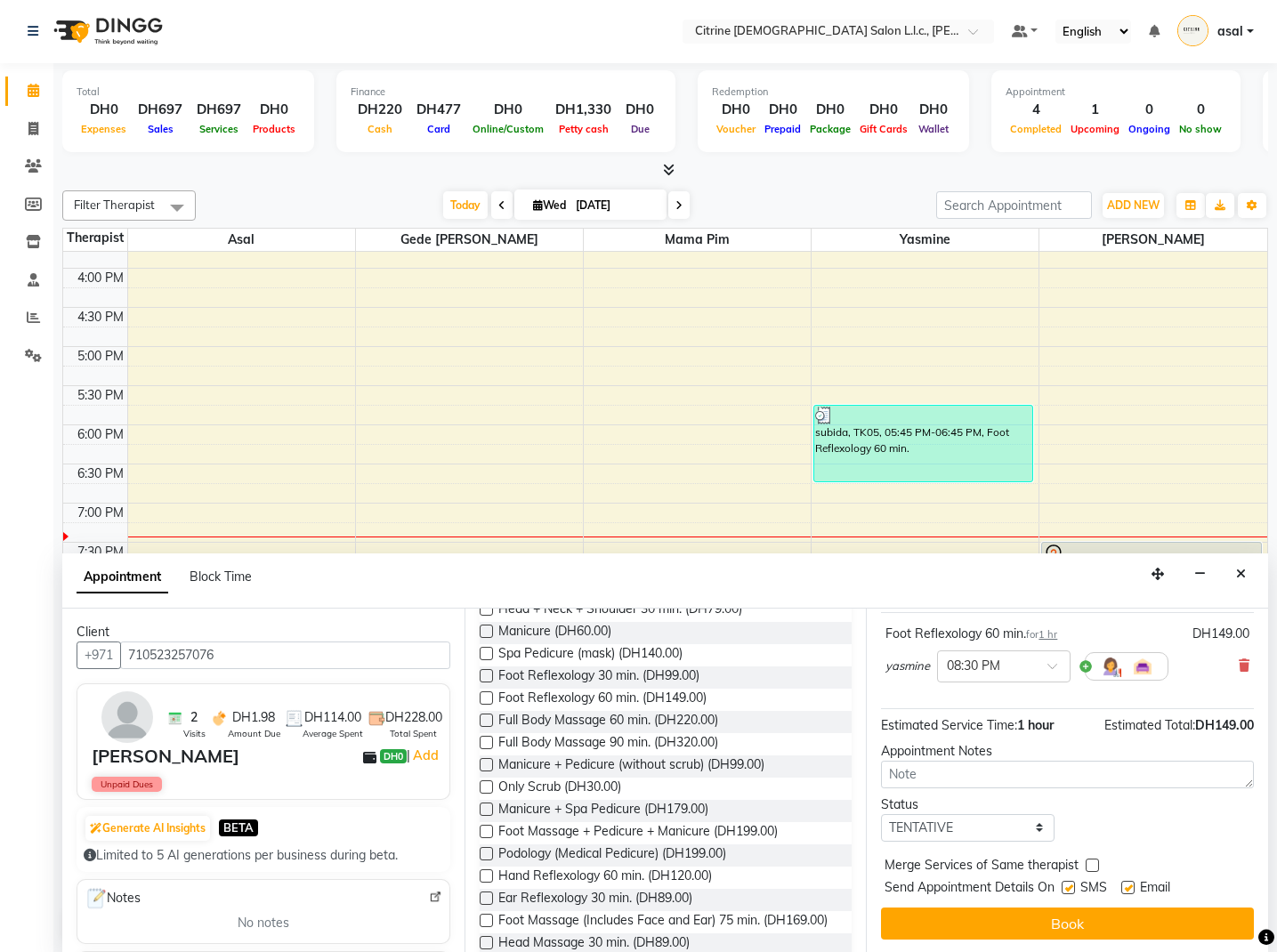
scroll to position [122, 0]
select select "confirm booking"
click at [1075, 925] on button "Book" at bounding box center [1068, 924] width 373 height 32
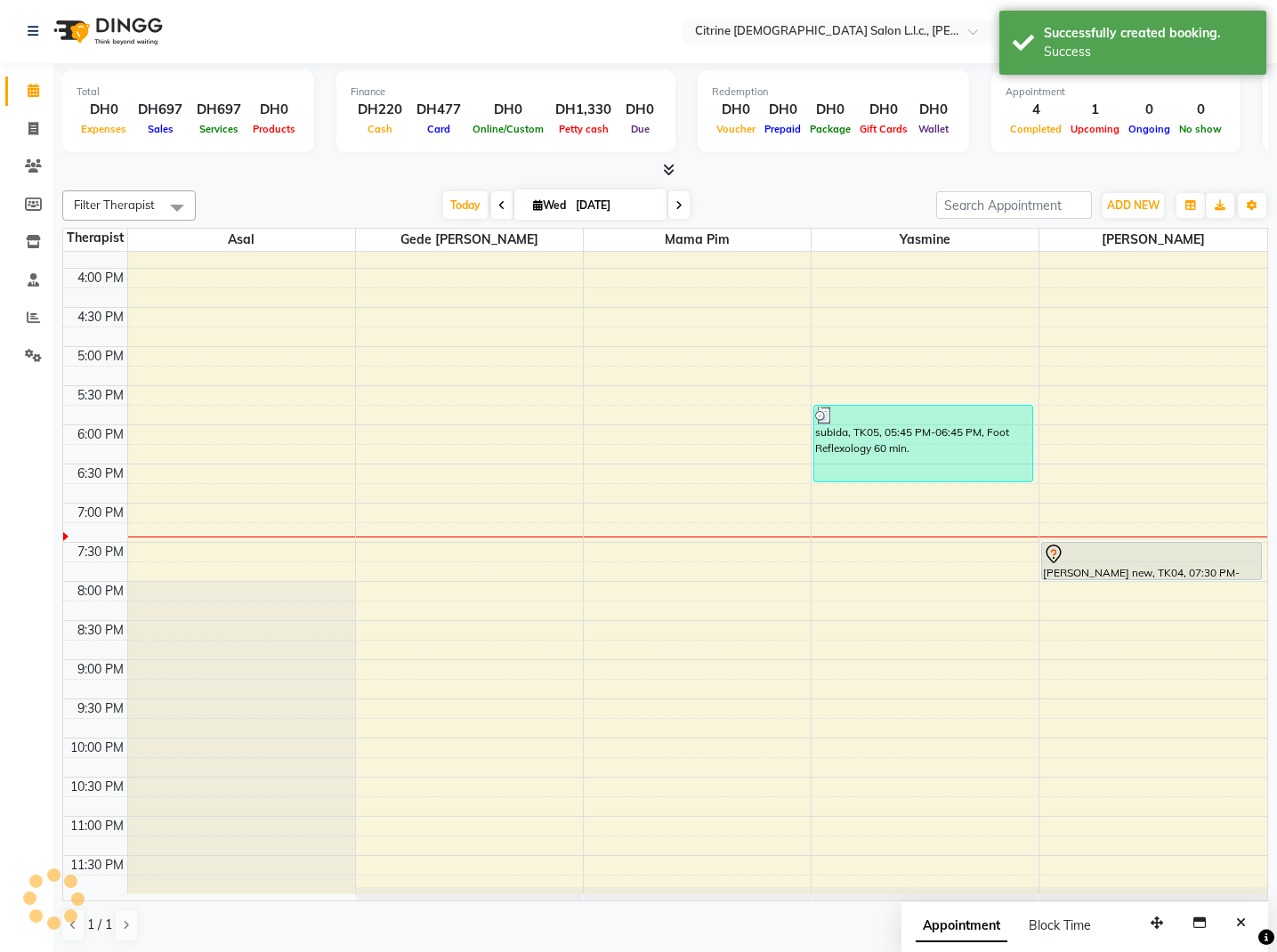
scroll to position [0, 0]
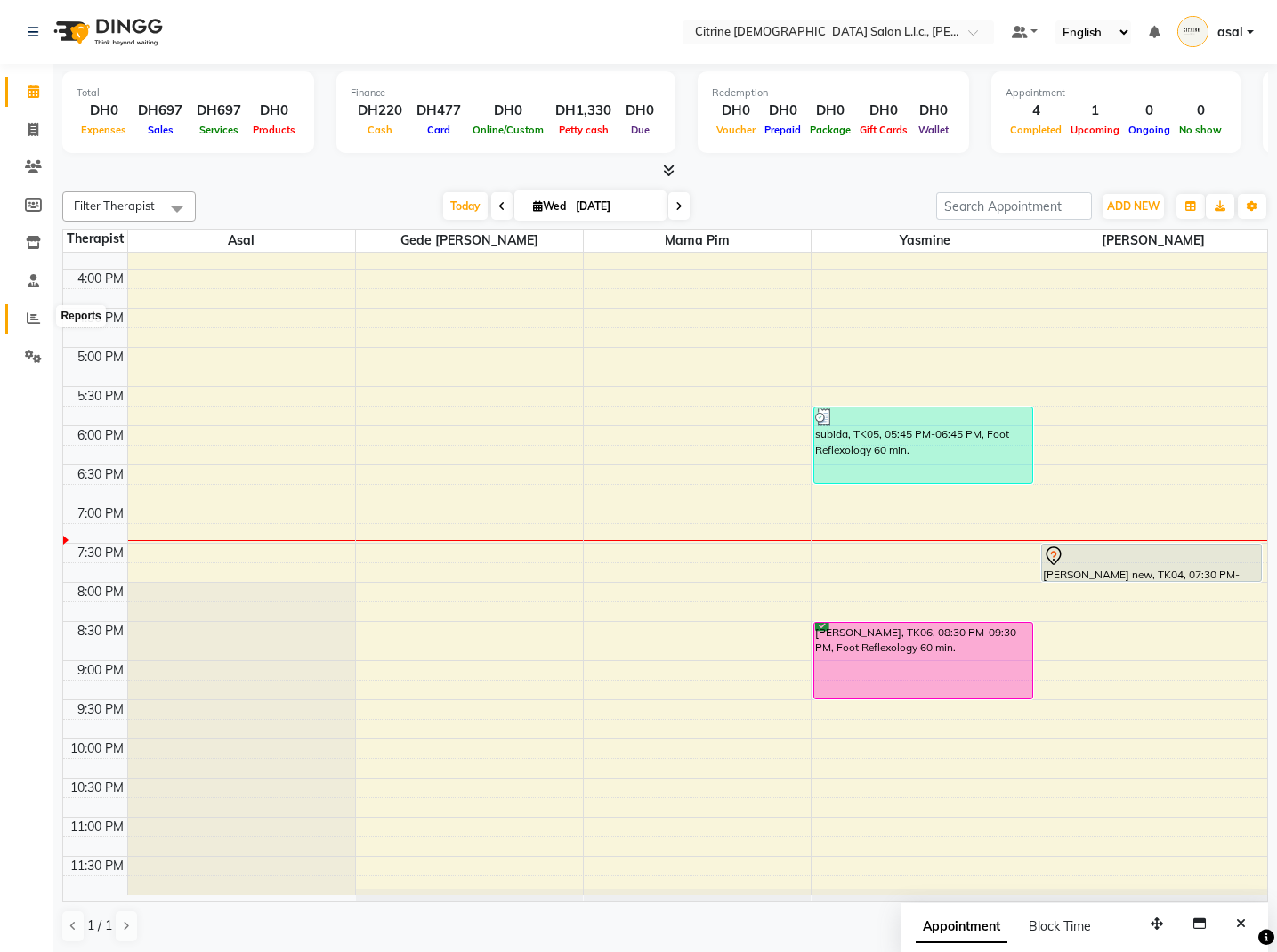
click at [33, 318] on icon at bounding box center [33, 318] width 13 height 13
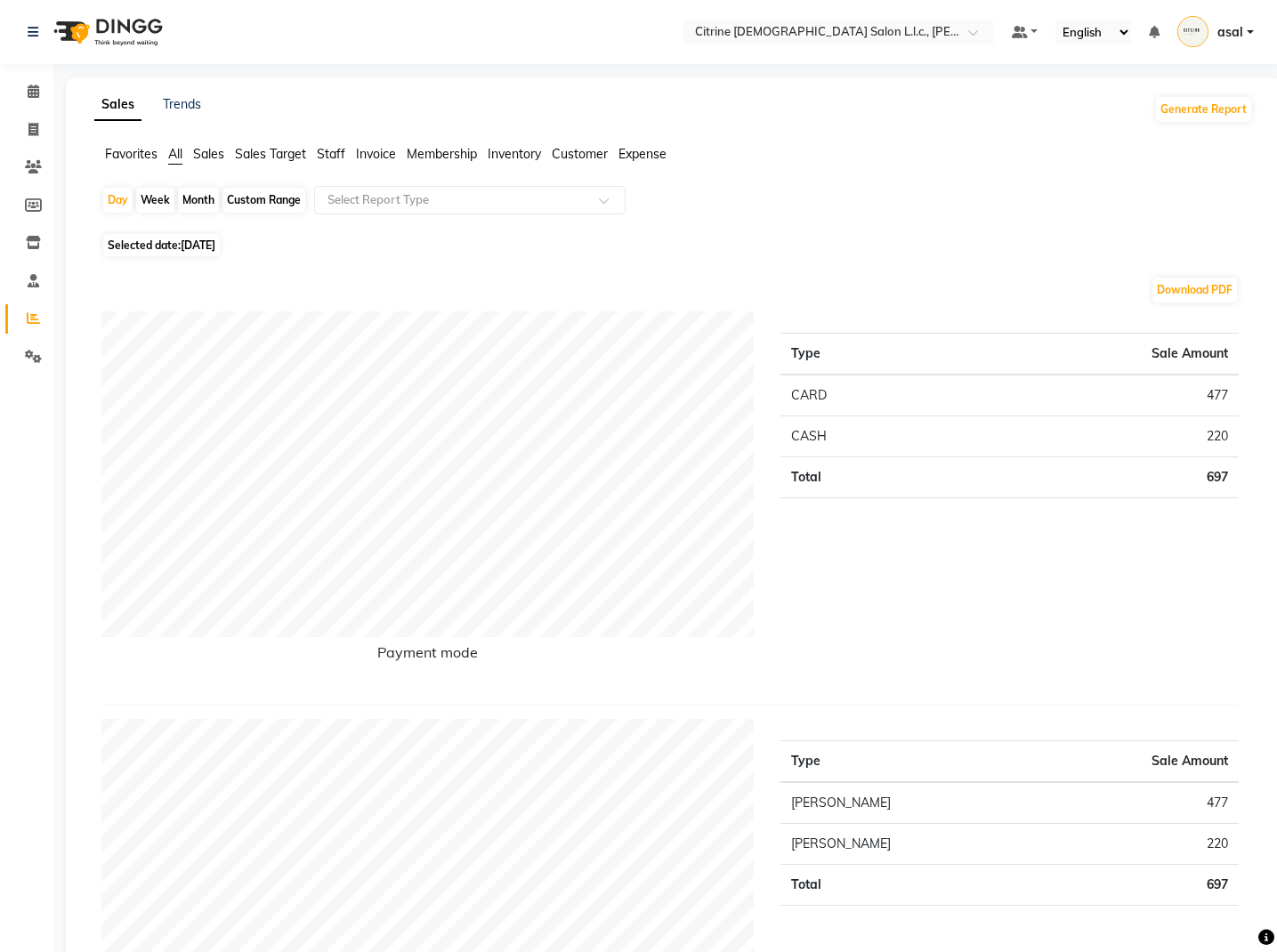
click at [178, 241] on span "Selected date: [DATE]" at bounding box center [162, 246] width 117 height 23
select select "9"
select select "2025"
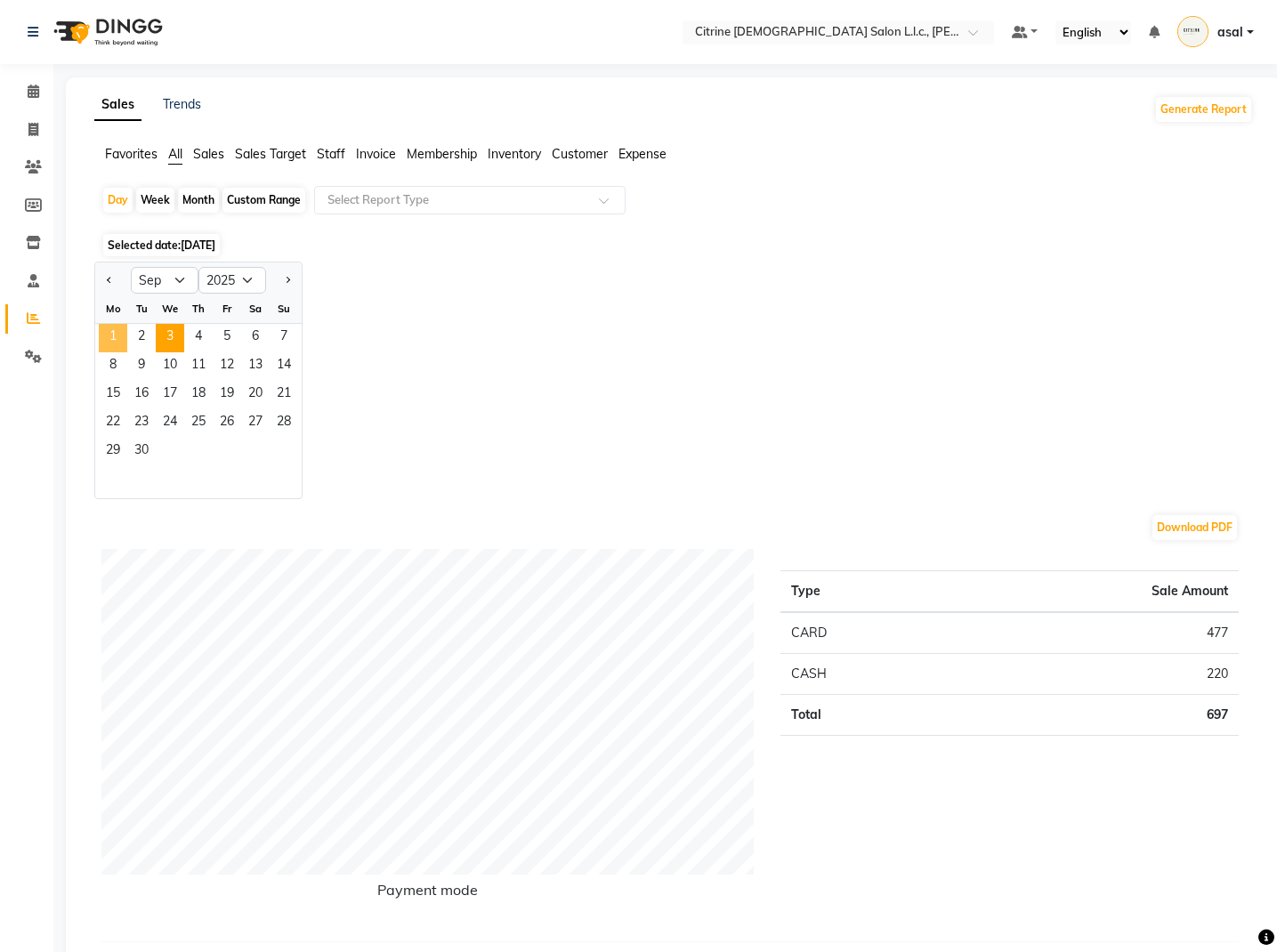
drag, startPoint x: 114, startPoint y: 326, endPoint x: 166, endPoint y: 327, distance: 52.0
click at [114, 326] on span "1" at bounding box center [113, 338] width 28 height 28
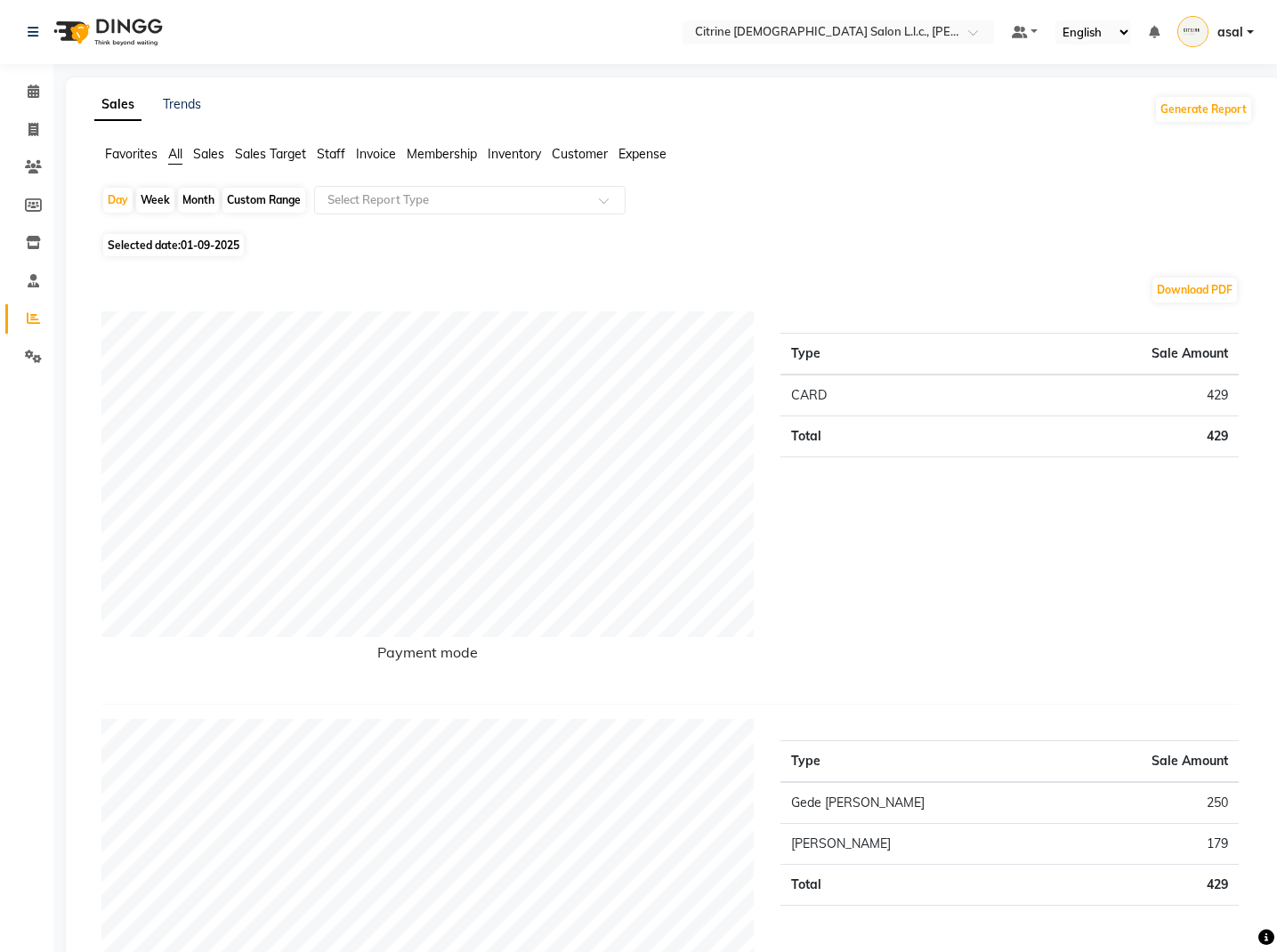
click at [163, 201] on div "Week" at bounding box center [155, 200] width 39 height 24
select select "9"
select select "2025"
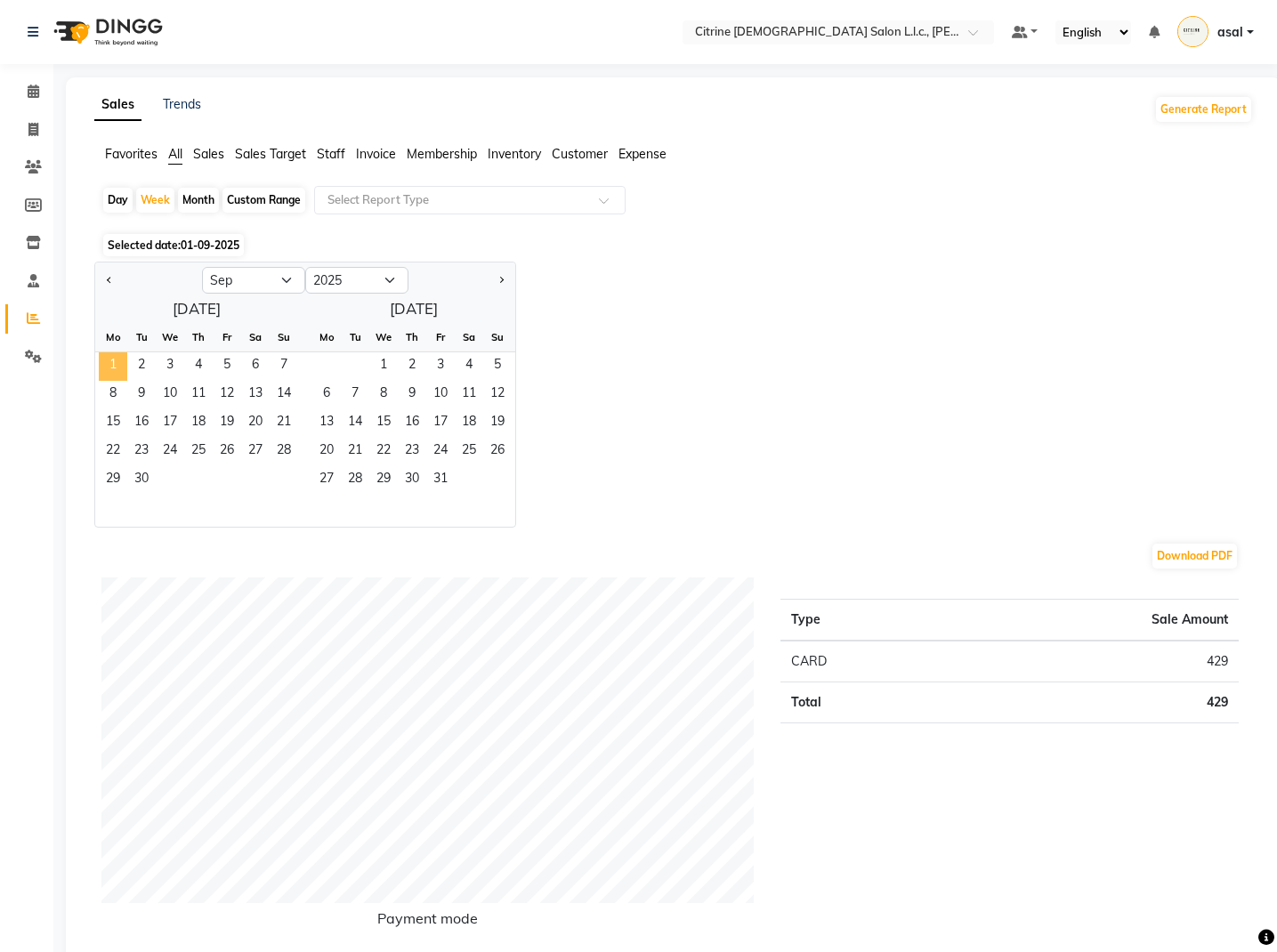
click at [116, 363] on span "1" at bounding box center [113, 366] width 28 height 28
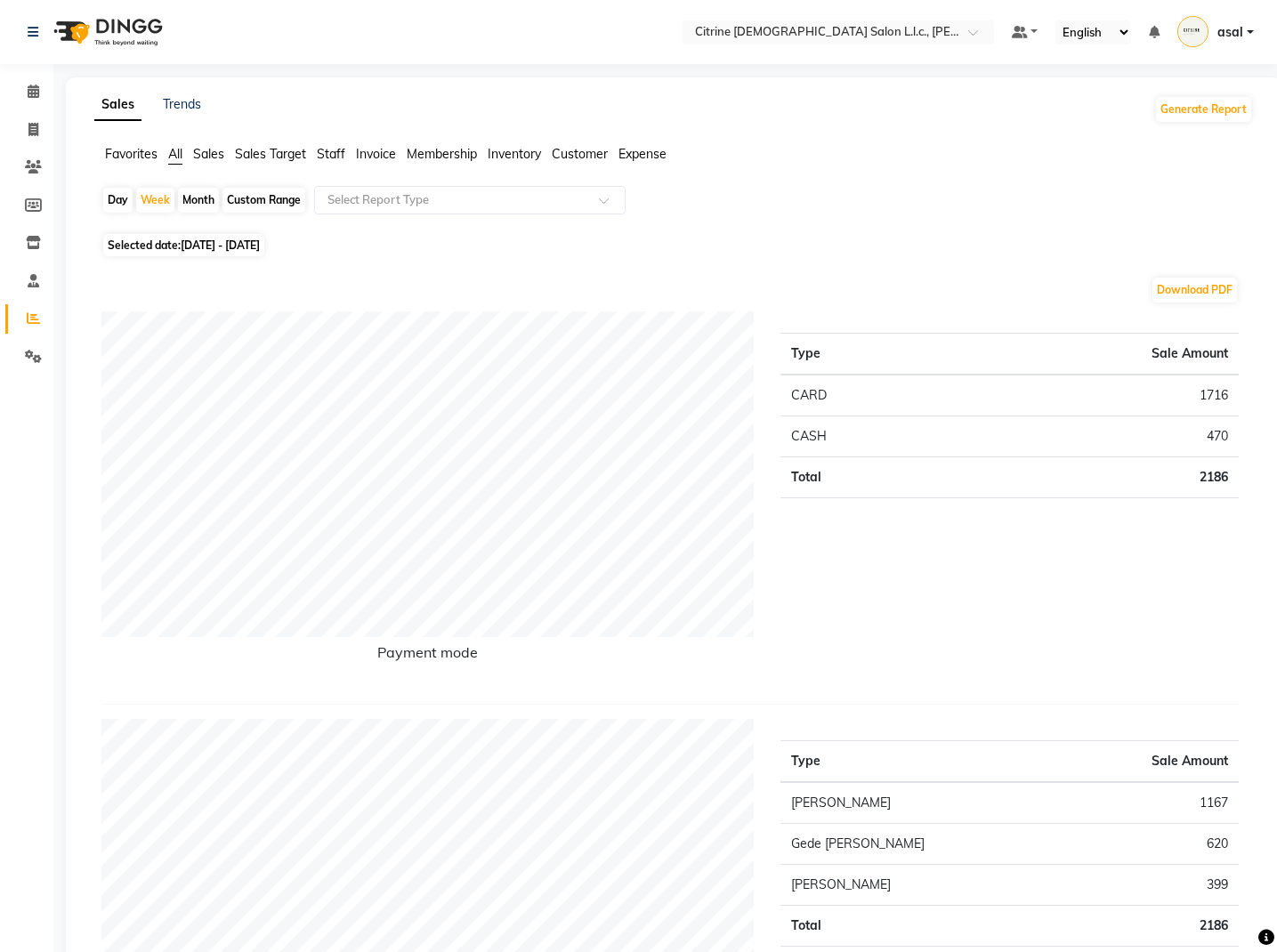
click at [119, 198] on div "Day" at bounding box center [118, 200] width 29 height 24
select select "9"
select select "2025"
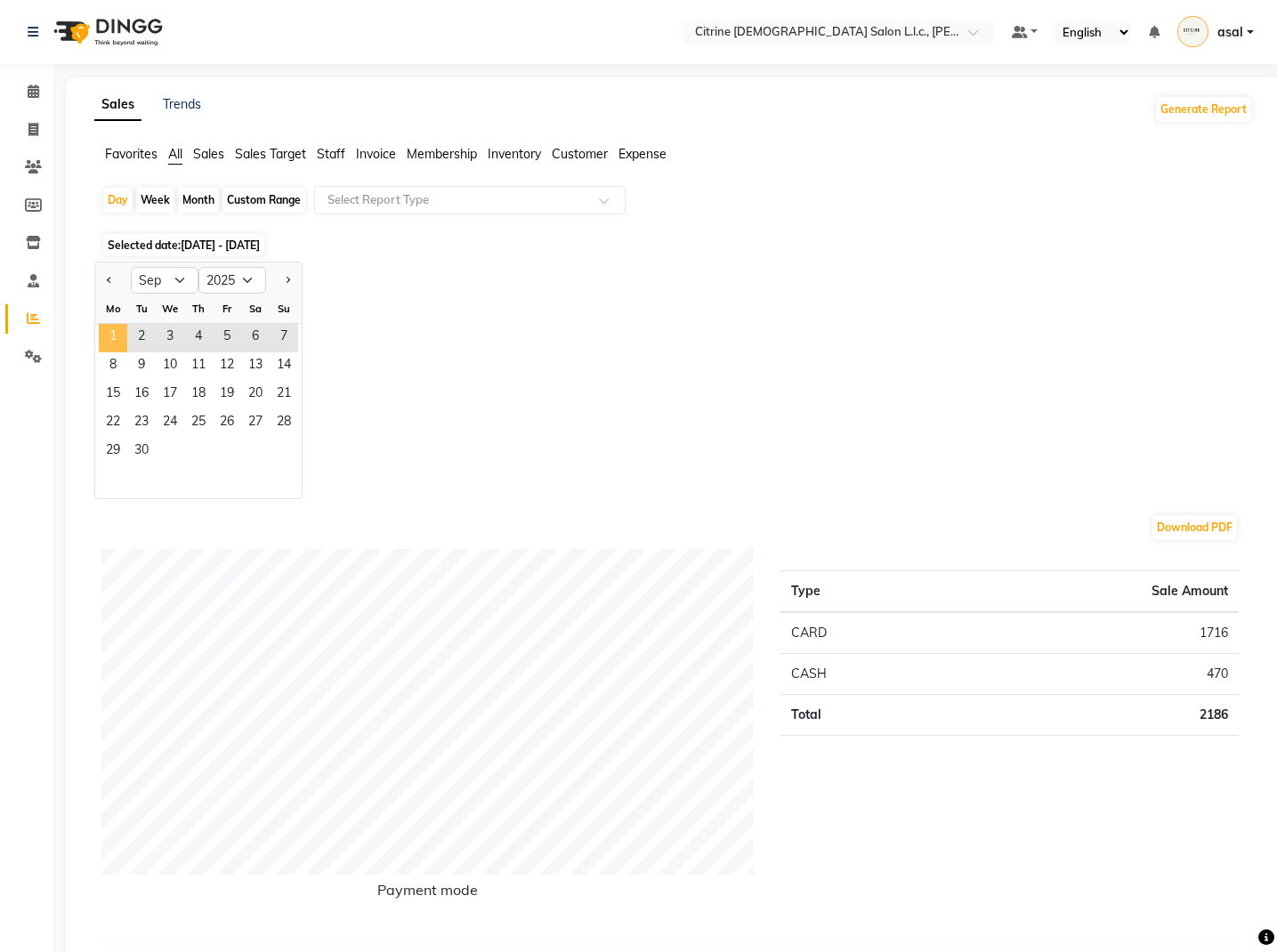
click at [123, 337] on span "1" at bounding box center [113, 338] width 28 height 28
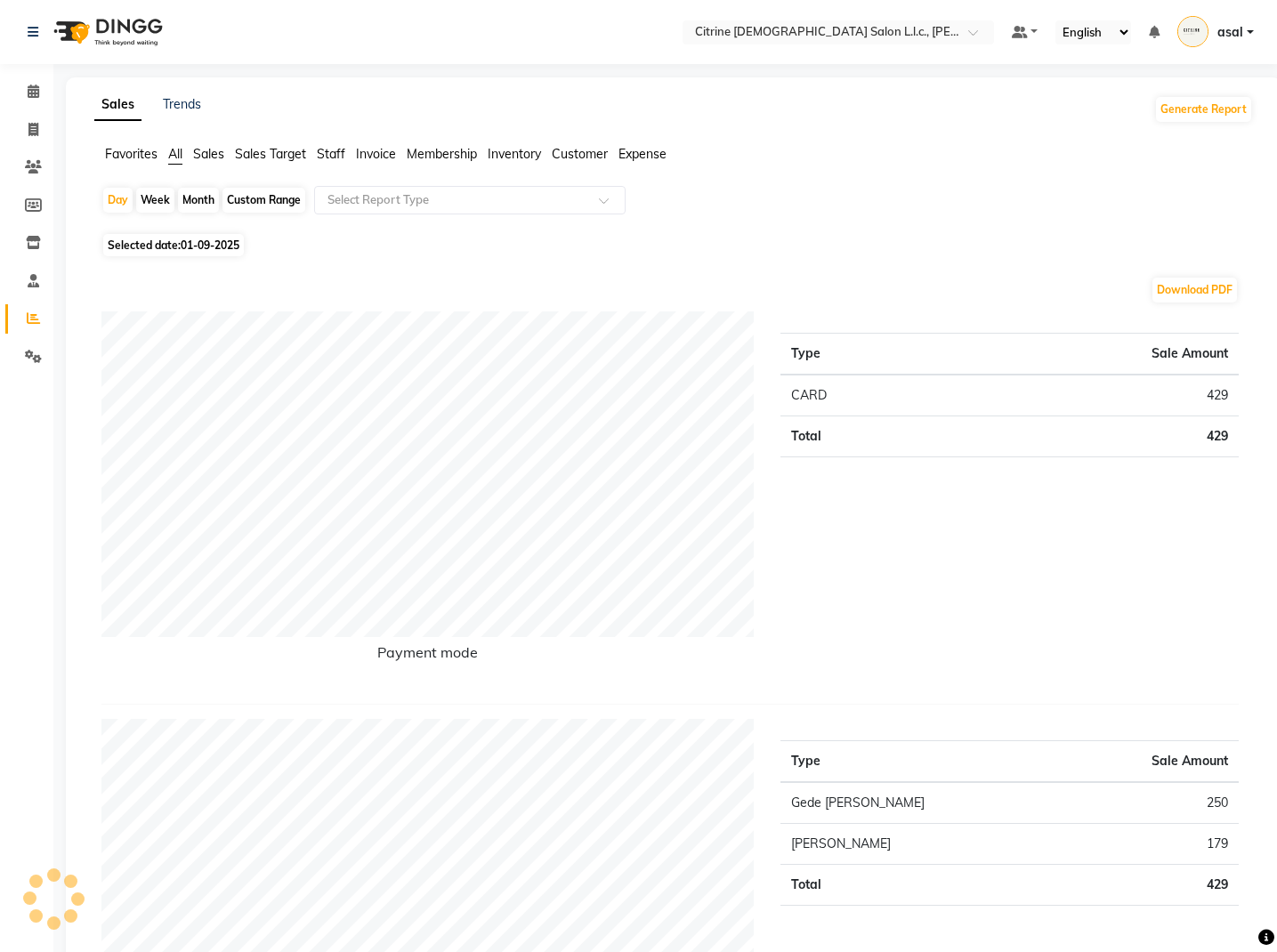
drag, startPoint x: 158, startPoint y: 244, endPoint x: 158, endPoint y: 256, distance: 12.0
click at [158, 244] on span "Selected date: [DATE]" at bounding box center [173, 246] width 140 height 23
select select "9"
select select "2025"
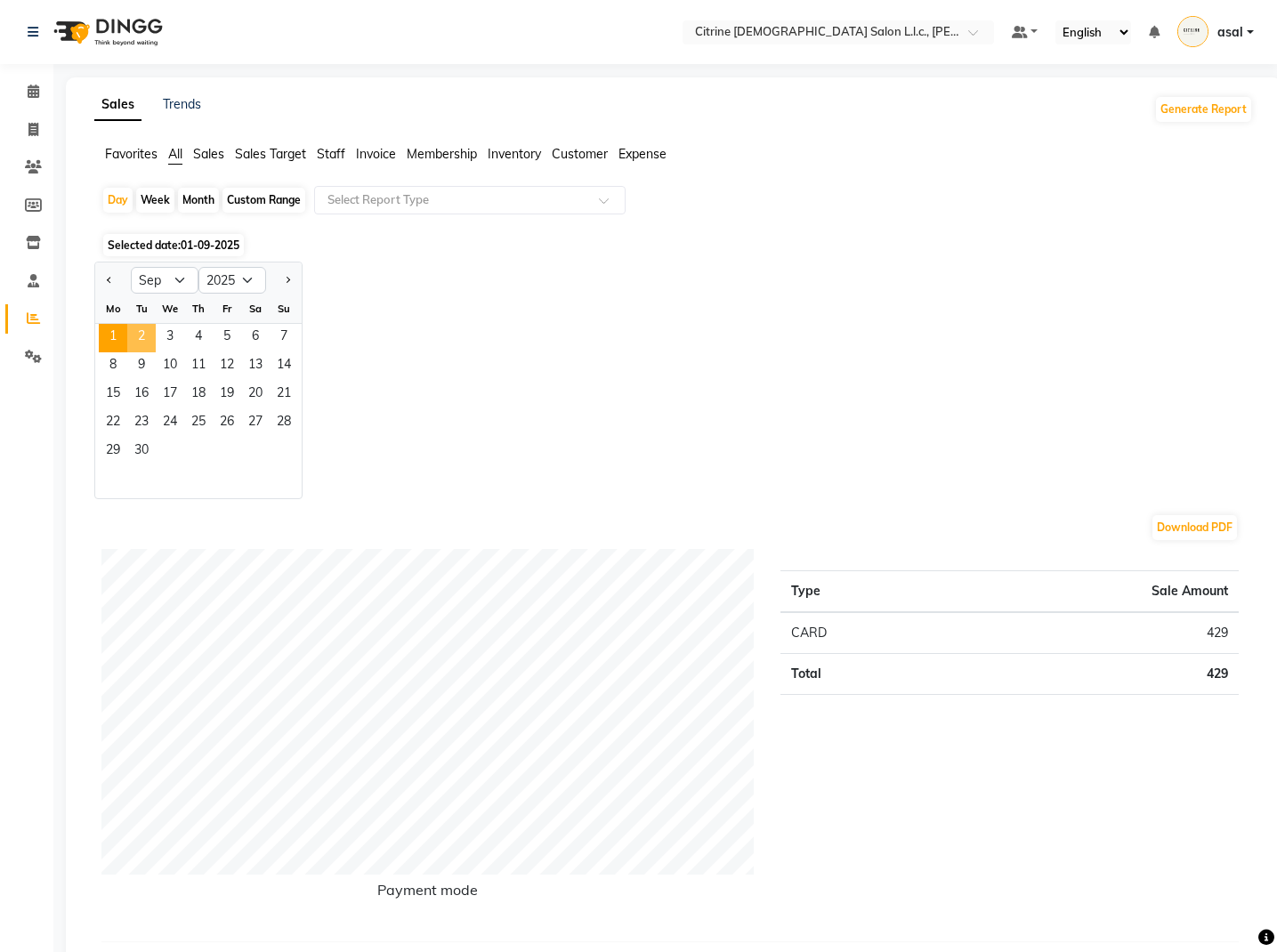
click at [137, 336] on span "2" at bounding box center [141, 338] width 28 height 28
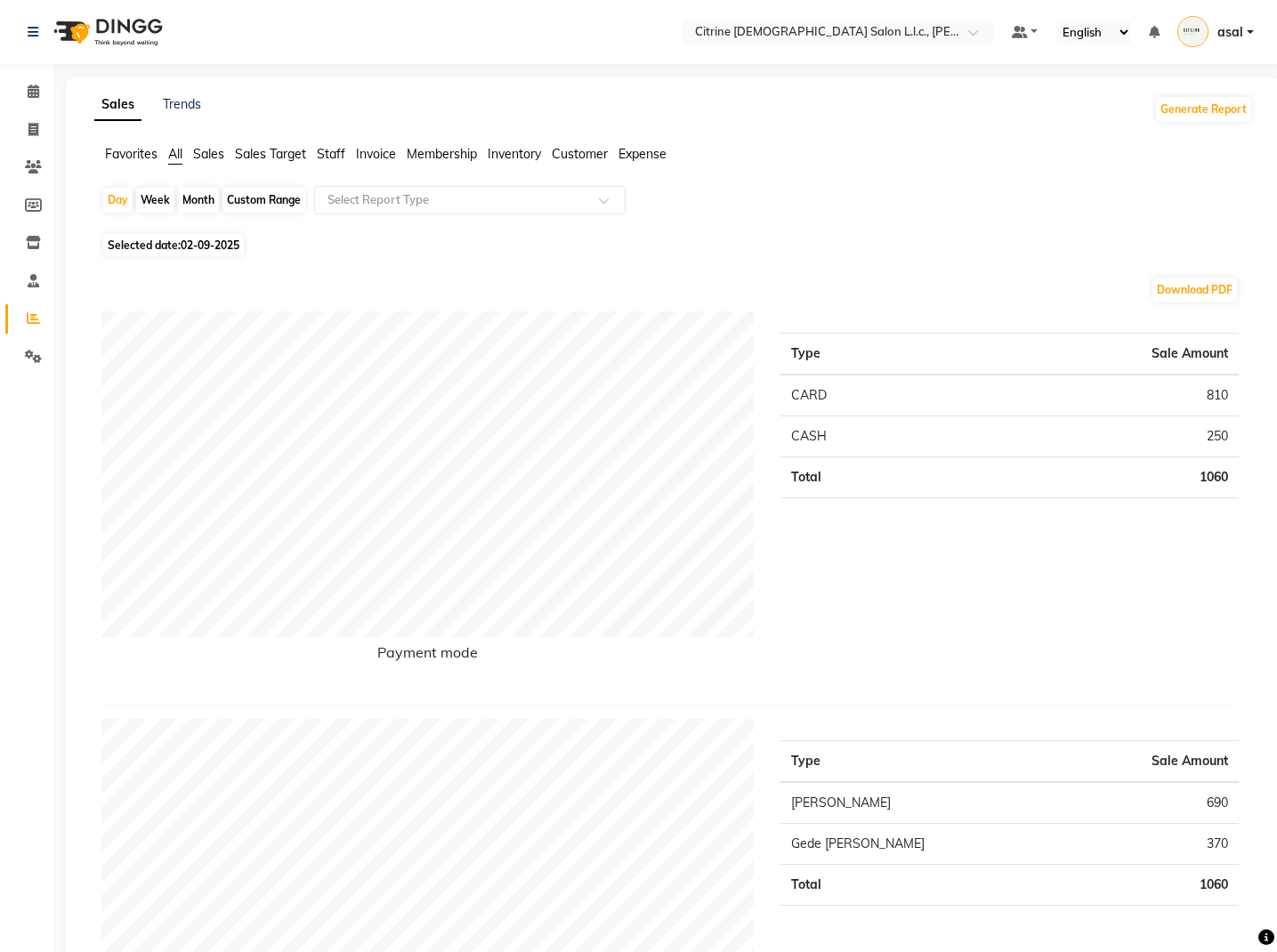
click at [136, 242] on span "Selected date: [DATE]" at bounding box center [173, 246] width 140 height 23
select select "9"
select select "2025"
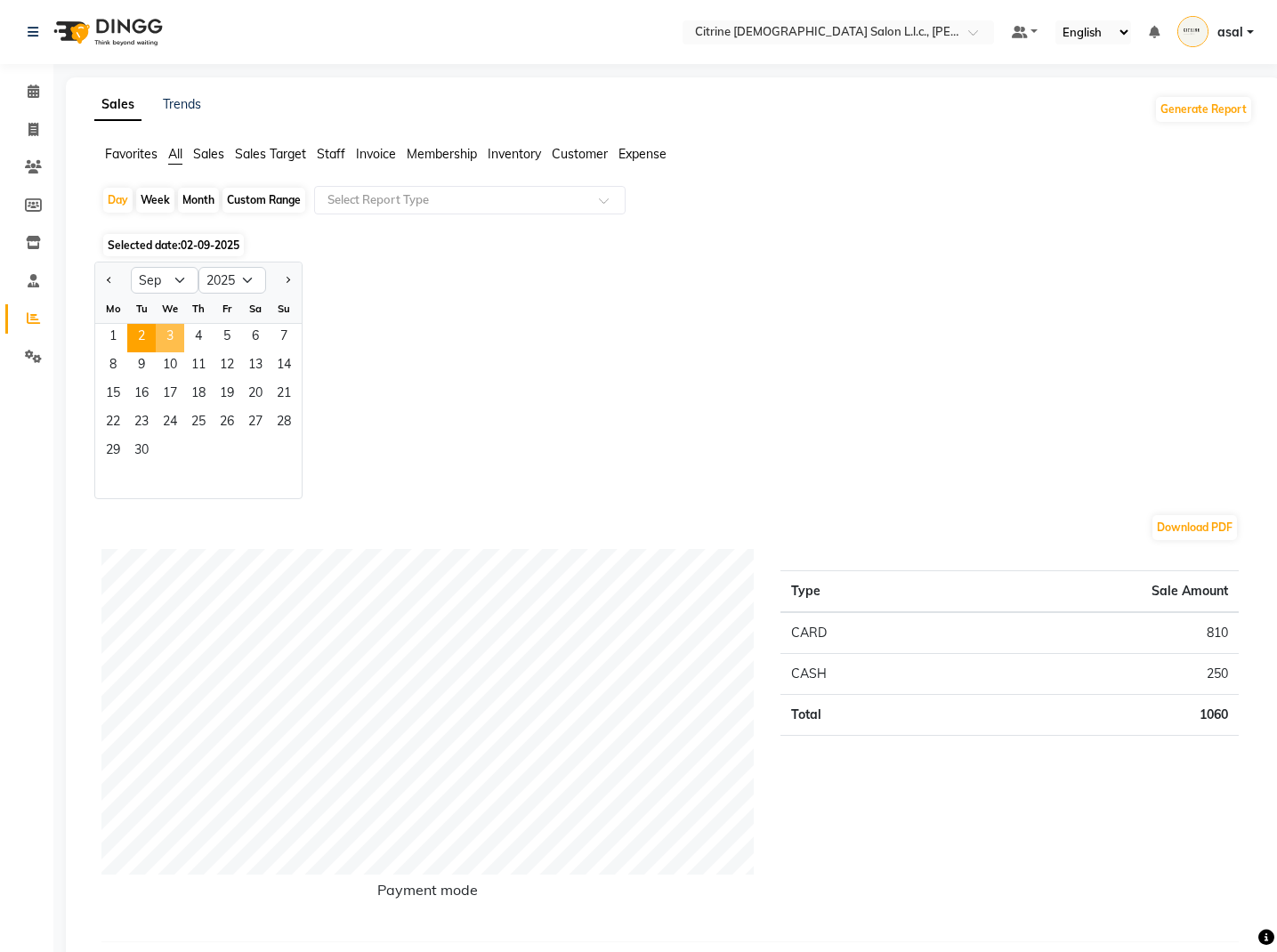
click at [164, 338] on span "3" at bounding box center [170, 338] width 28 height 28
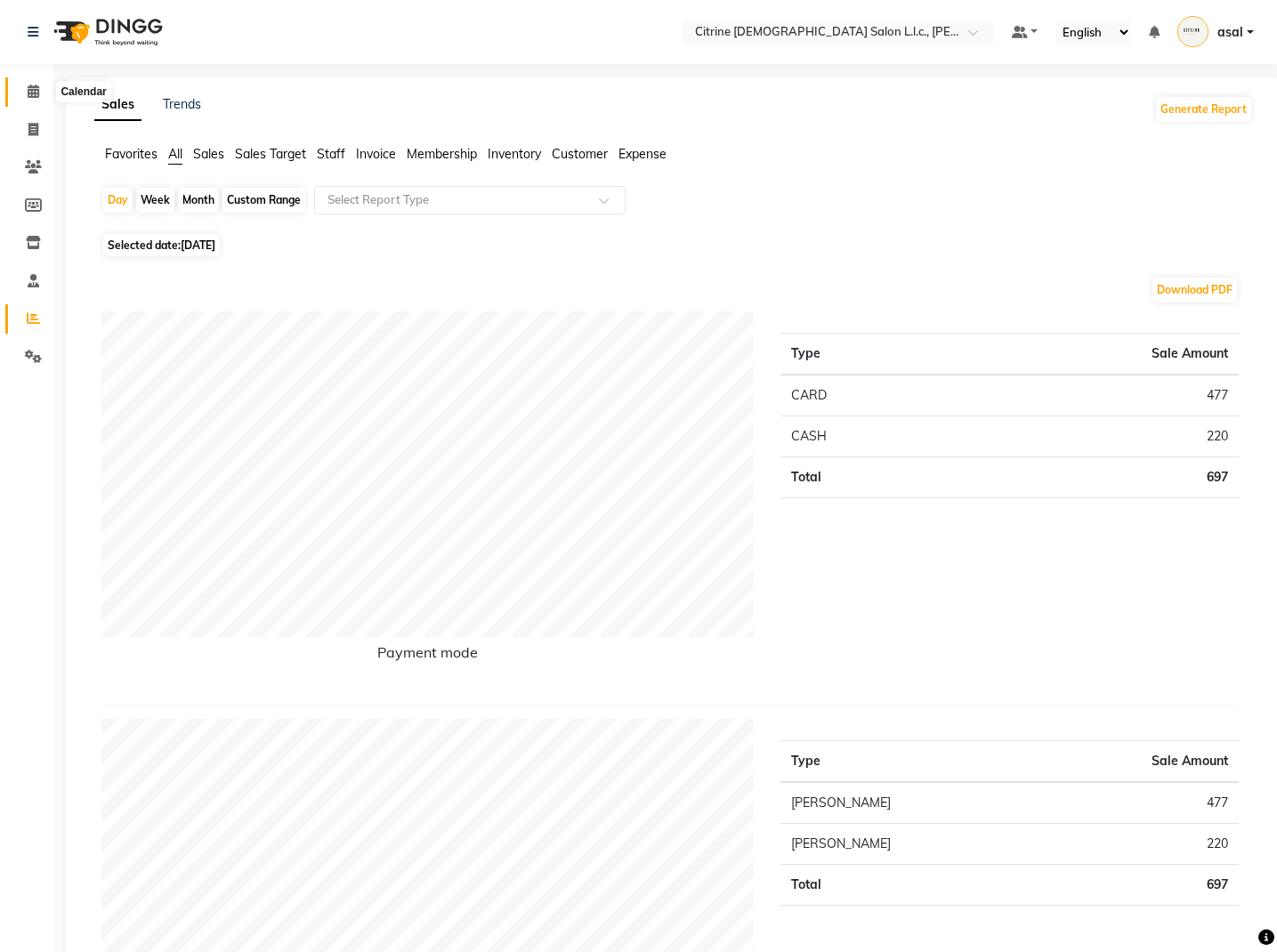
click at [32, 93] on icon at bounding box center [33, 91] width 11 height 13
